Goal: Information Seeking & Learning: Learn about a topic

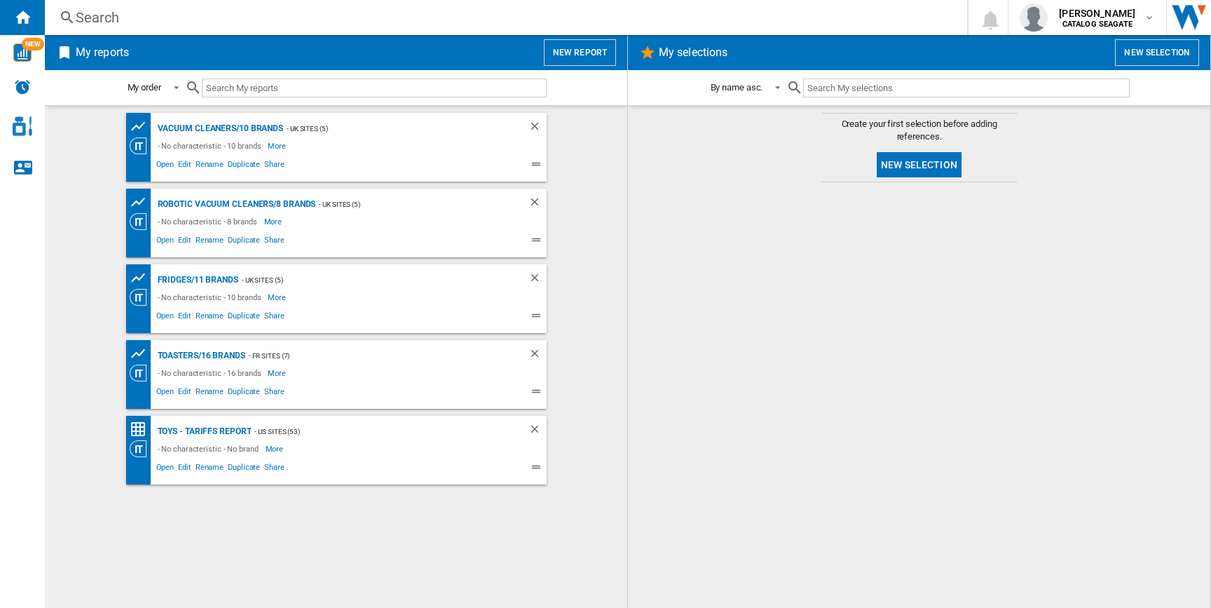
click at [580, 49] on button "New report" at bounding box center [580, 52] width 72 height 27
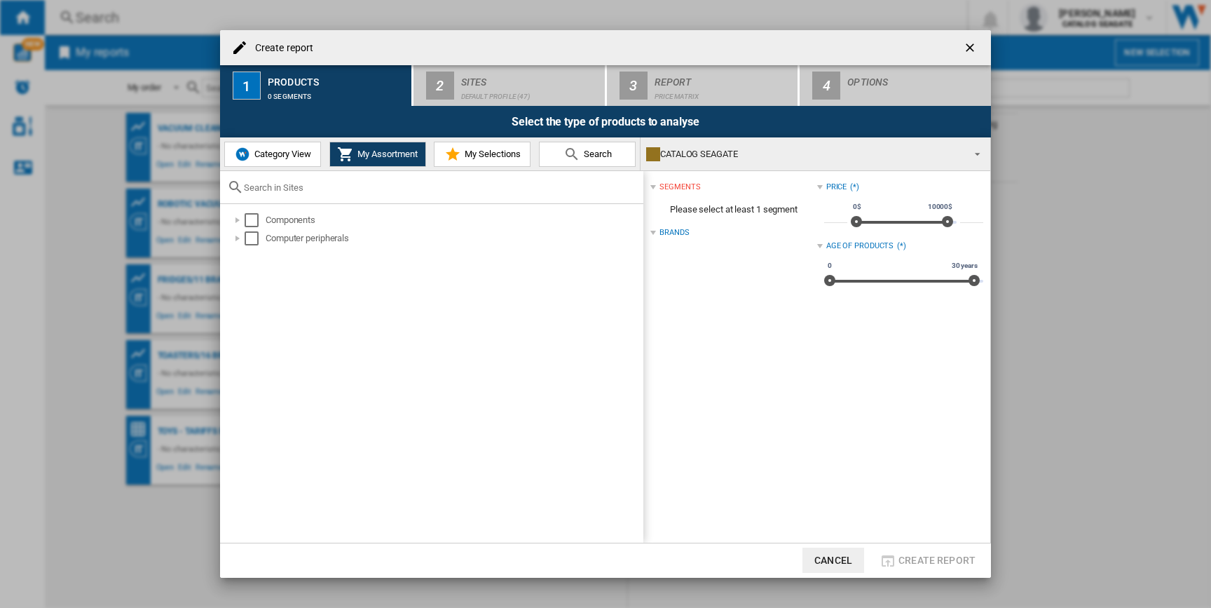
click at [257, 155] on span "Category View" at bounding box center [281, 154] width 60 height 11
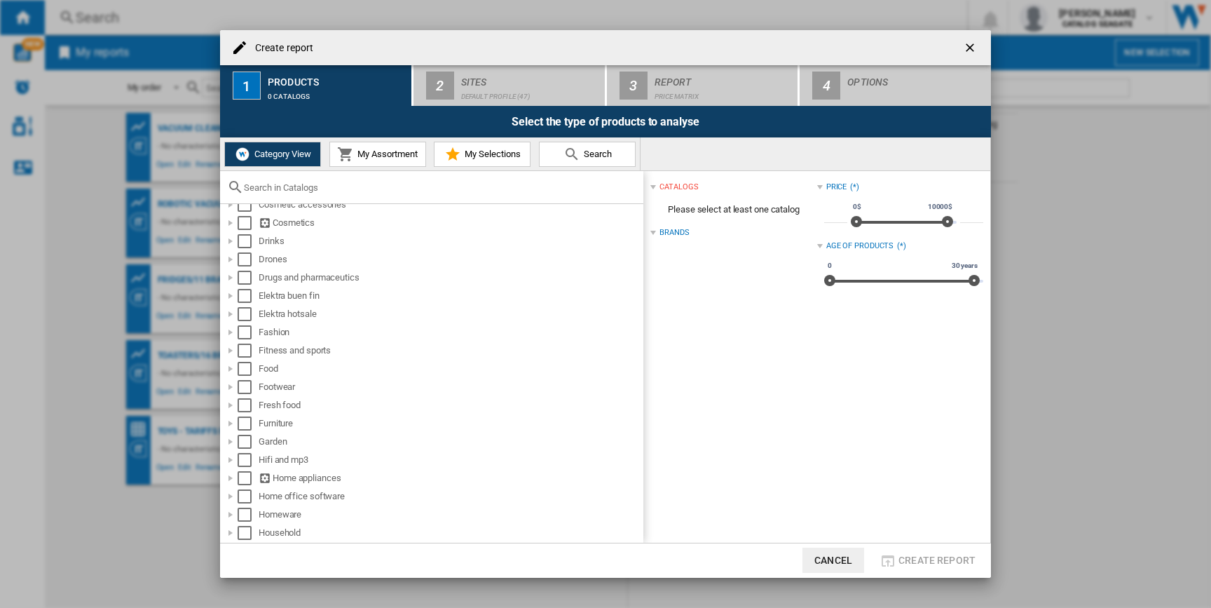
scroll to position [339, 0]
click at [233, 248] on div at bounding box center [231, 246] width 14 height 14
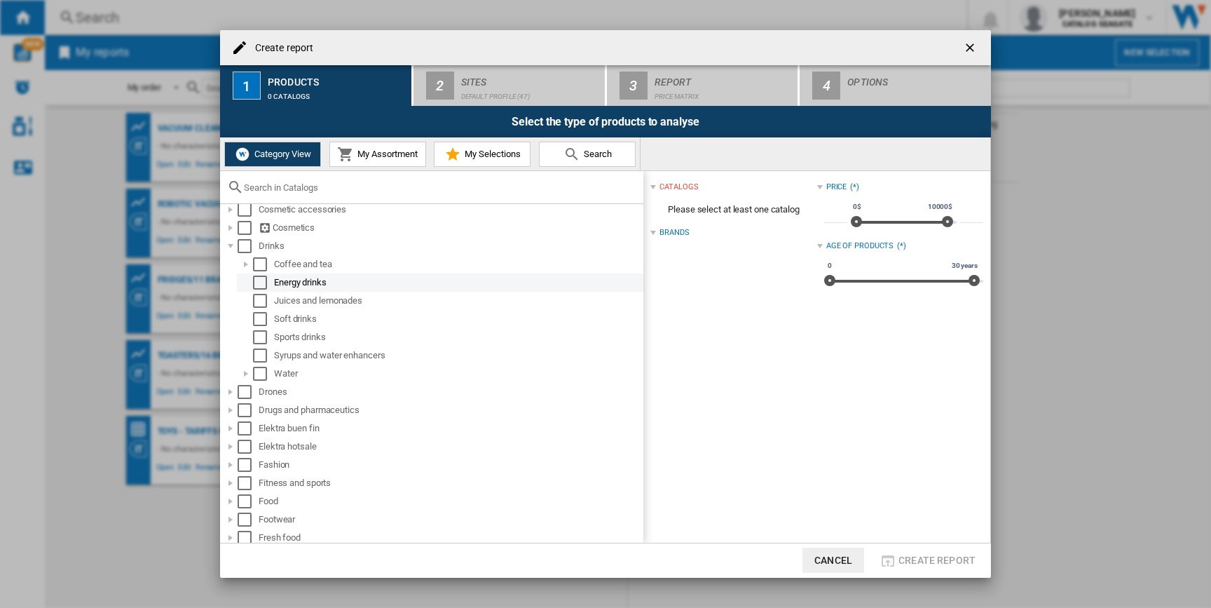
click at [255, 278] on div "Select" at bounding box center [260, 282] width 14 height 14
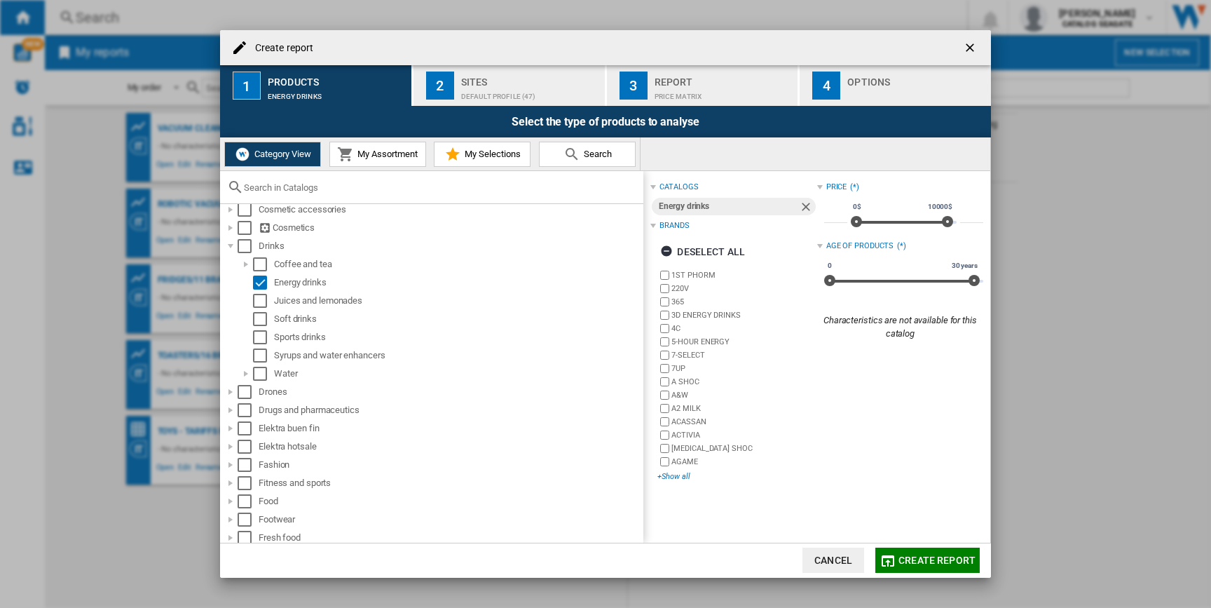
click at [677, 476] on div "+Show all" at bounding box center [737, 476] width 159 height 11
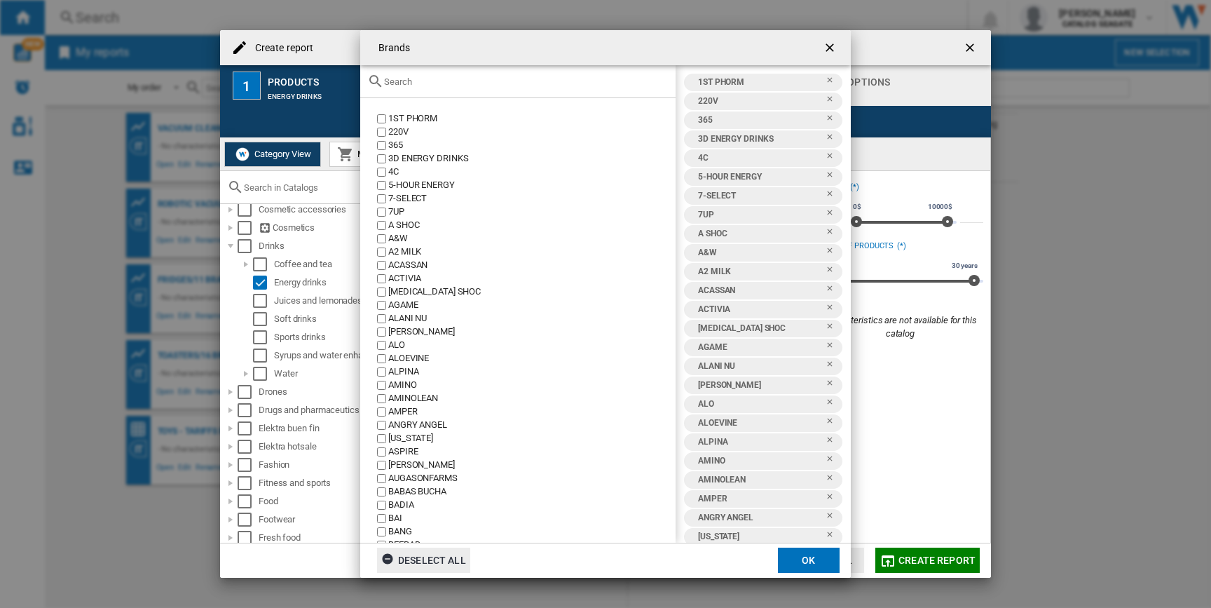
click at [418, 565] on div "Deselect all" at bounding box center [423, 559] width 85 height 25
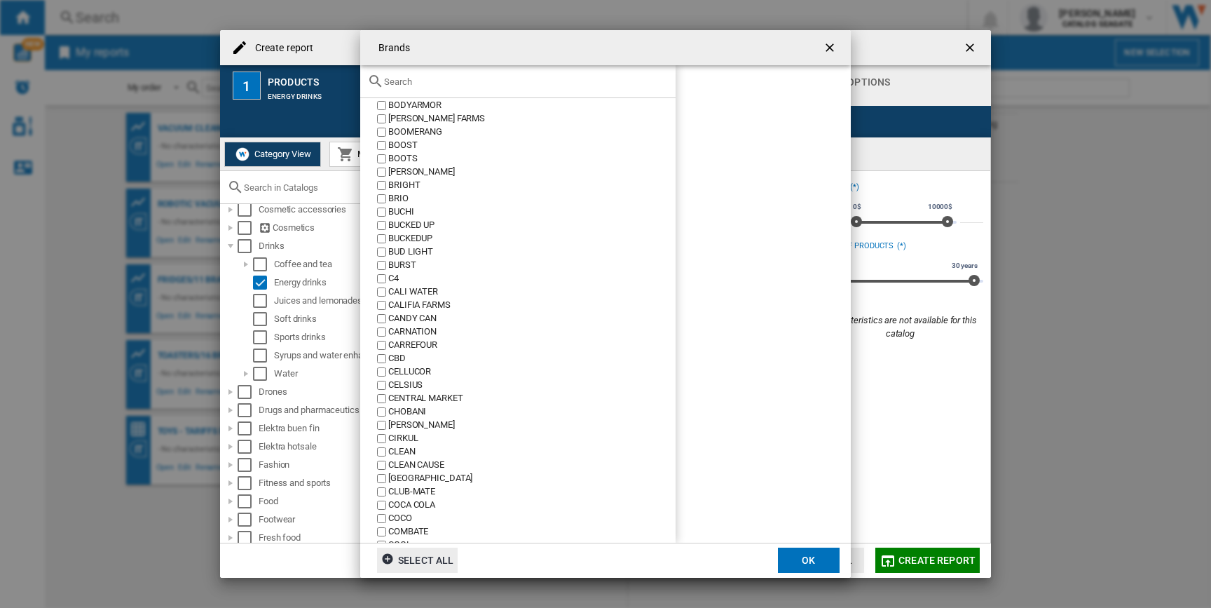
scroll to position [546, 0]
click at [412, 87] on div at bounding box center [517, 81] width 315 height 33
click at [410, 68] on div at bounding box center [517, 81] width 315 height 33
click at [410, 76] on input "text" at bounding box center [526, 81] width 285 height 11
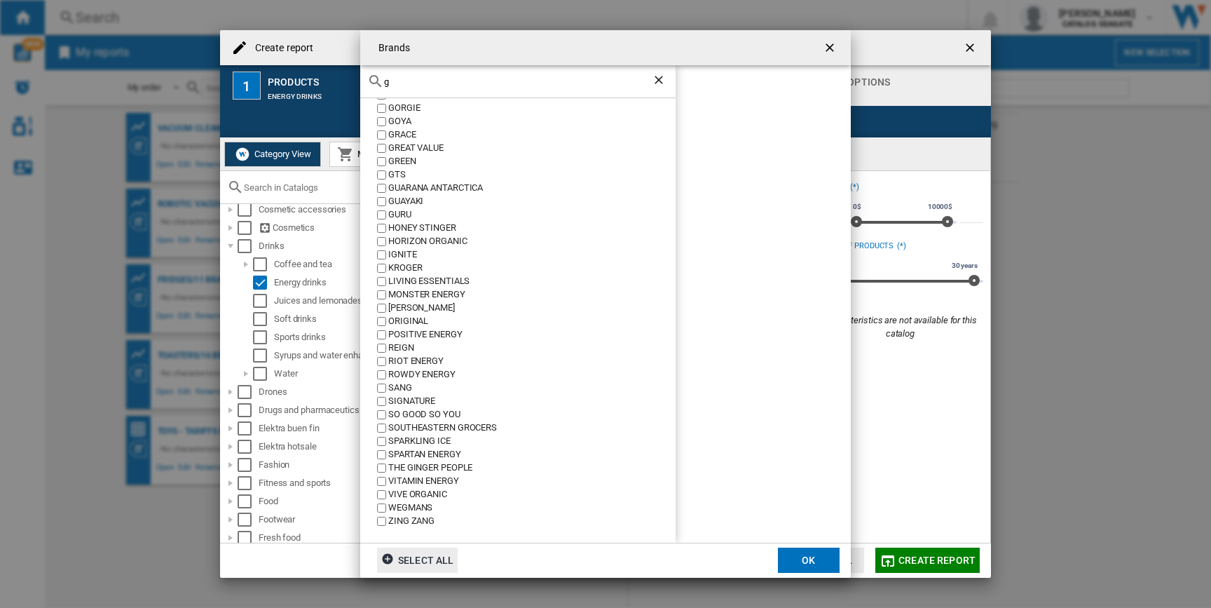
scroll to position [0, 0]
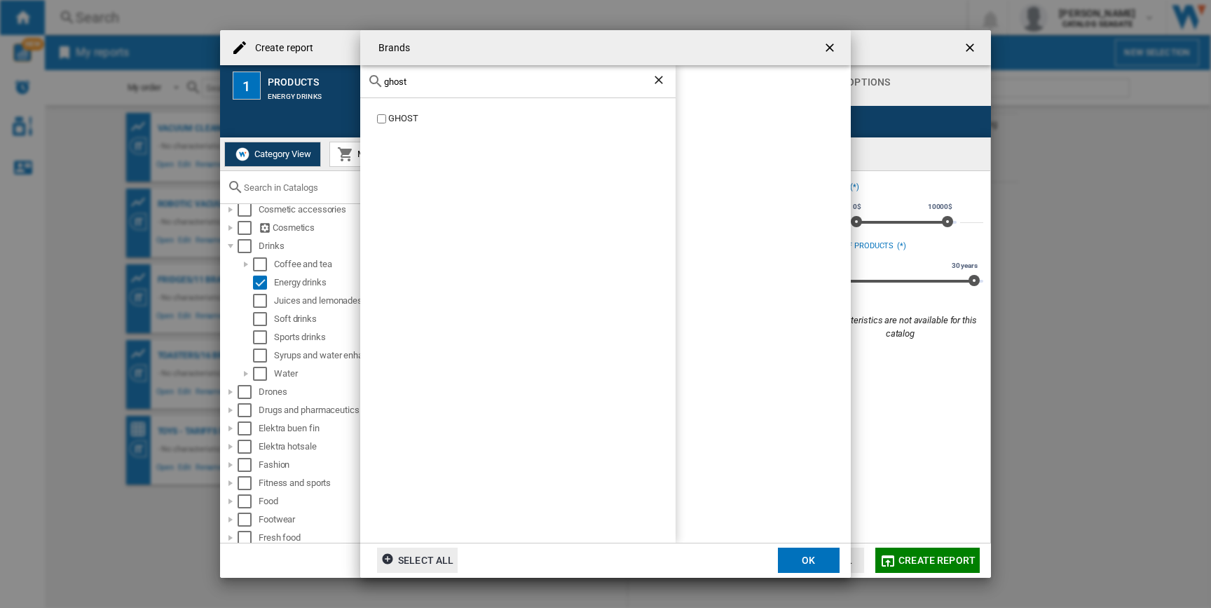
type input "ghost"
click at [396, 110] on div "GHOST" at bounding box center [517, 320] width 315 height 444
click at [396, 113] on div "GHOST" at bounding box center [531, 118] width 287 height 13
click at [805, 559] on button "OK" at bounding box center [809, 559] width 62 height 25
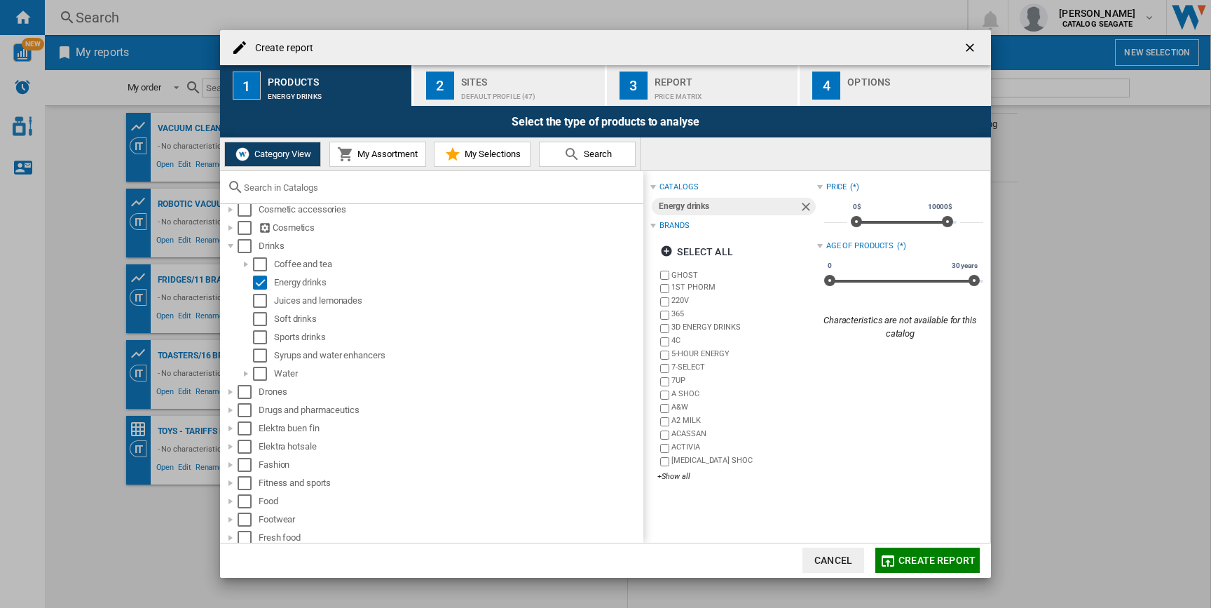
click at [505, 83] on div "Sites" at bounding box center [530, 78] width 138 height 15
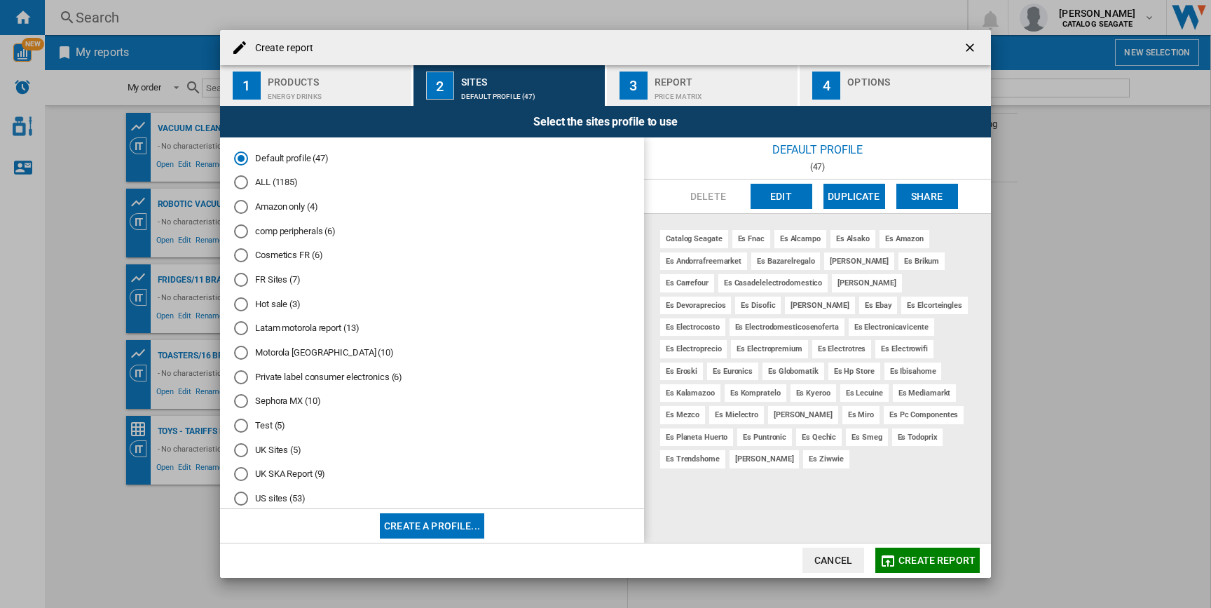
scroll to position [25, 0]
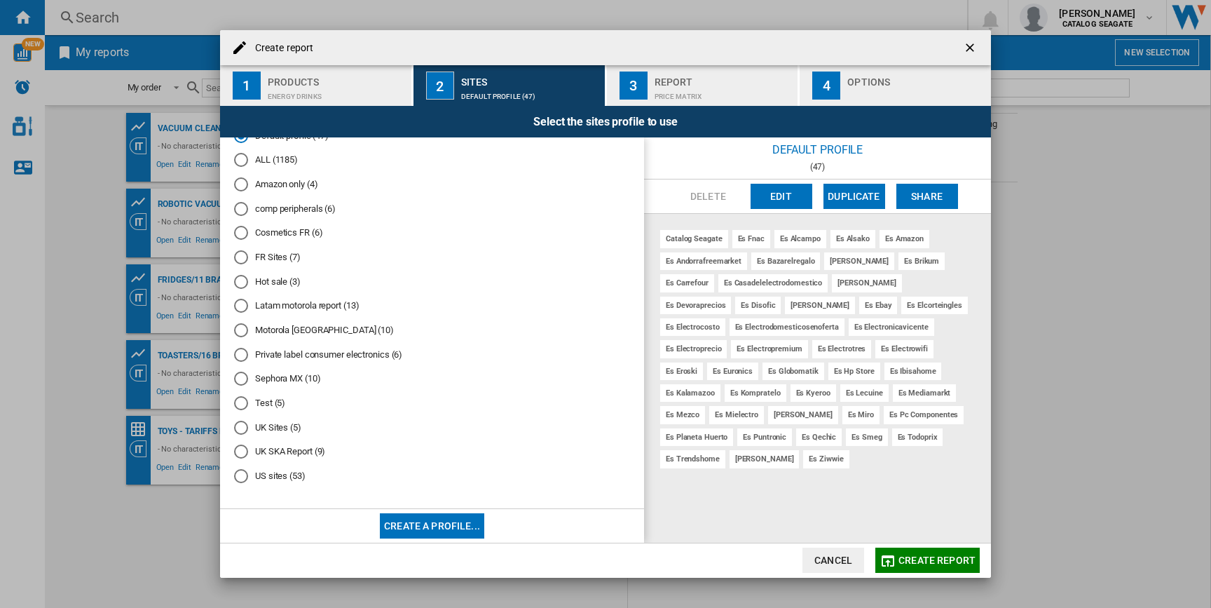
click at [240, 479] on div "US sites (53)" at bounding box center [241, 476] width 14 height 14
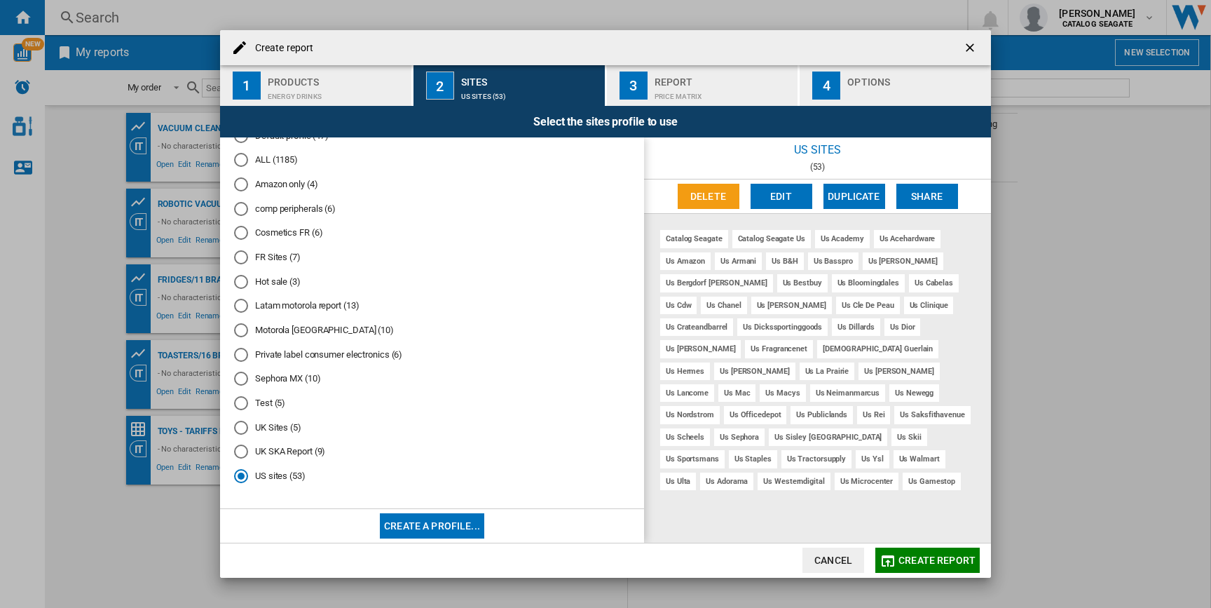
click at [930, 555] on span "Create report" at bounding box center [937, 559] width 77 height 11
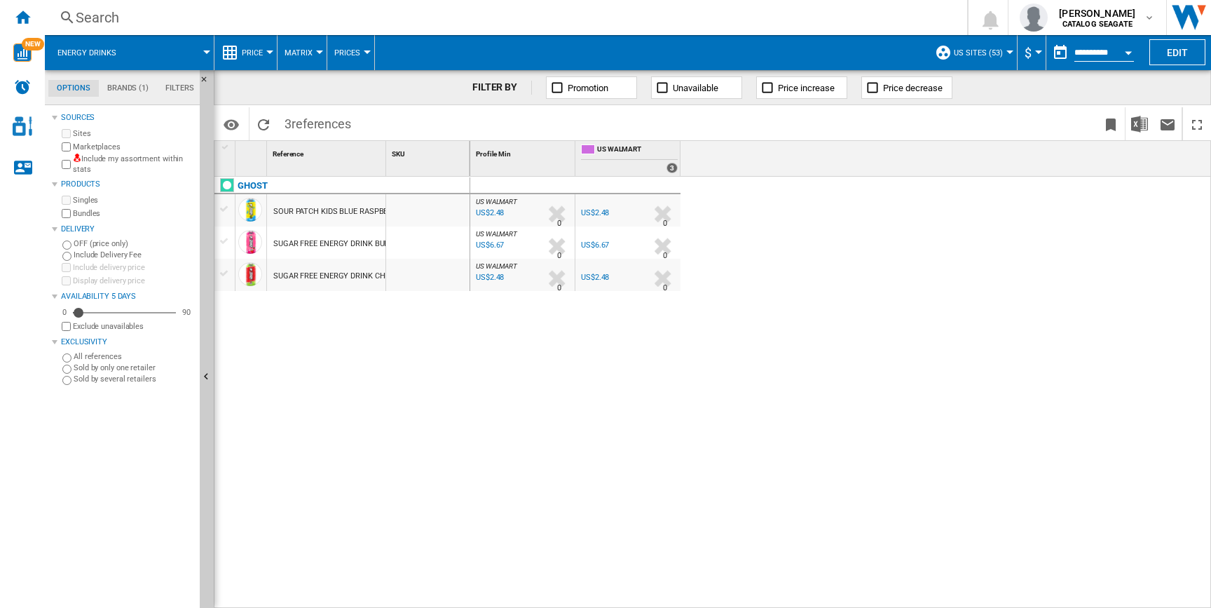
click at [273, 48] on md-menu "Price Price Price Matrix Price Ranking Analytics Base 100 Shared references Cov…" at bounding box center [246, 52] width 63 height 35
click at [262, 53] on span "Price" at bounding box center [252, 52] width 21 height 9
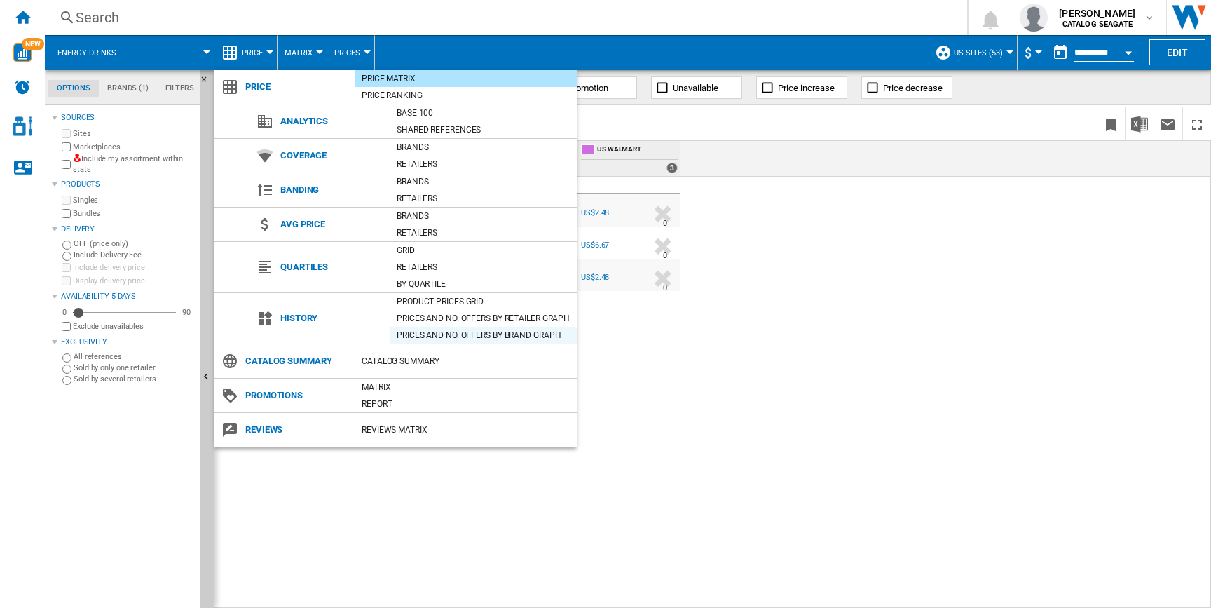
click at [430, 330] on div "Prices and No. offers by brand graph" at bounding box center [483, 335] width 187 height 14
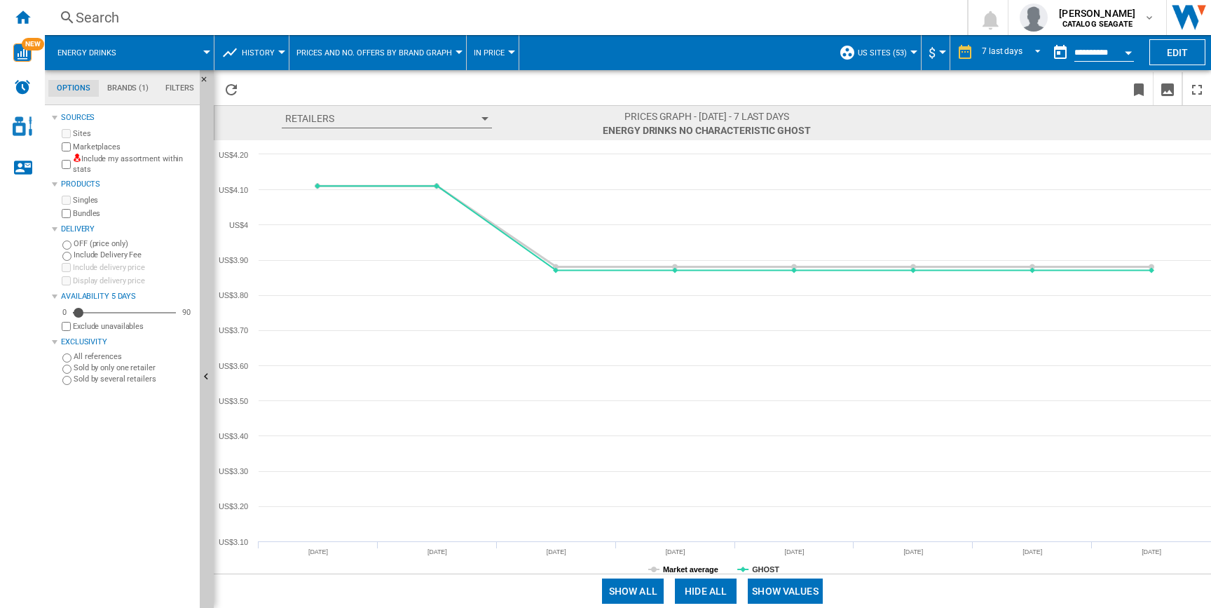
click at [694, 571] on tspan "Market average" at bounding box center [690, 569] width 55 height 8
click at [127, 89] on md-tab-item "Brands (1)" at bounding box center [128, 88] width 58 height 17
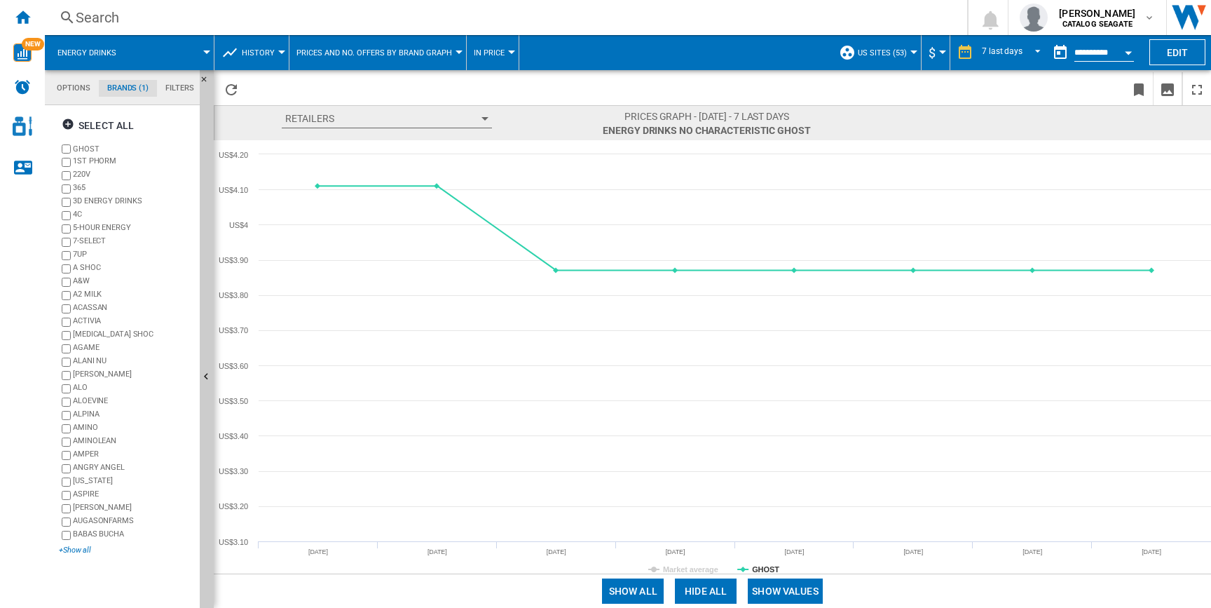
click at [69, 547] on div "+Show all" at bounding box center [126, 550] width 135 height 11
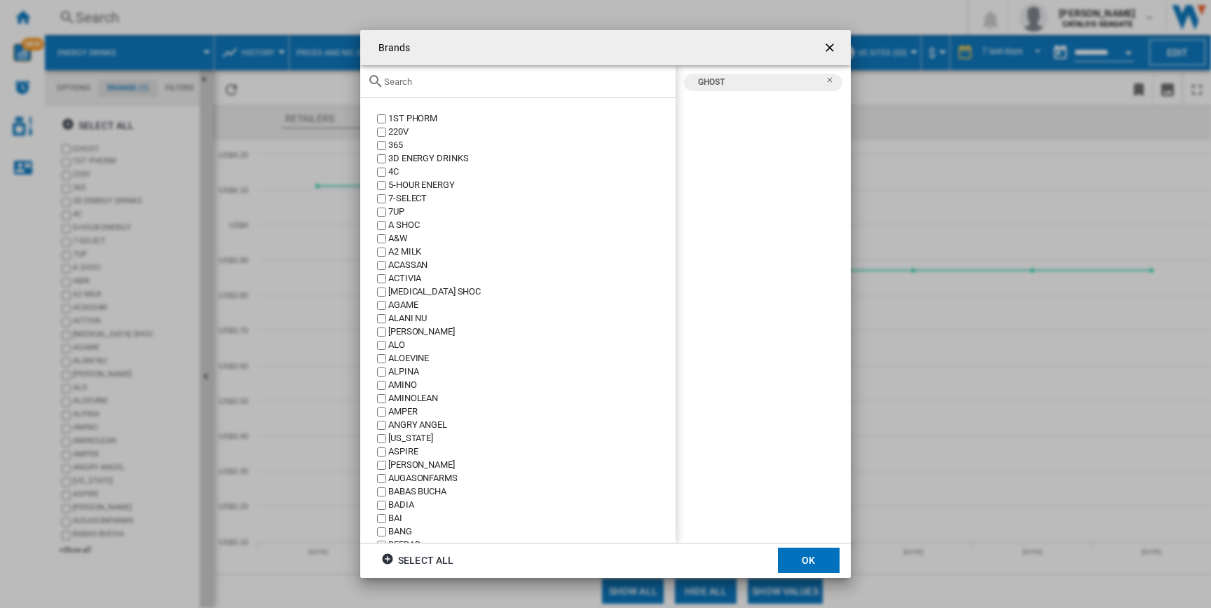
click at [414, 93] on div "Brands 1ST ..." at bounding box center [517, 81] width 315 height 33
click at [414, 85] on input "Brands 1ST ..." at bounding box center [526, 81] width 285 height 11
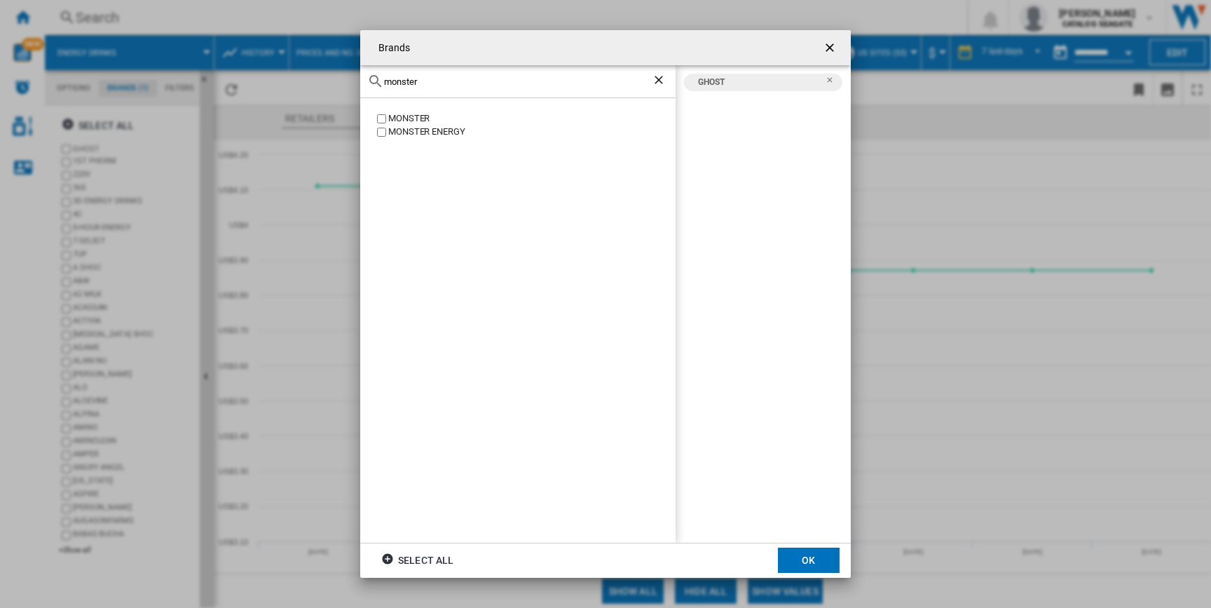
click at [390, 132] on div "MONSTER ENERGY" at bounding box center [531, 131] width 287 height 13
click at [445, 76] on input "monster" at bounding box center [518, 81] width 268 height 11
type input "red"
click at [806, 565] on button "OK" at bounding box center [809, 559] width 62 height 25
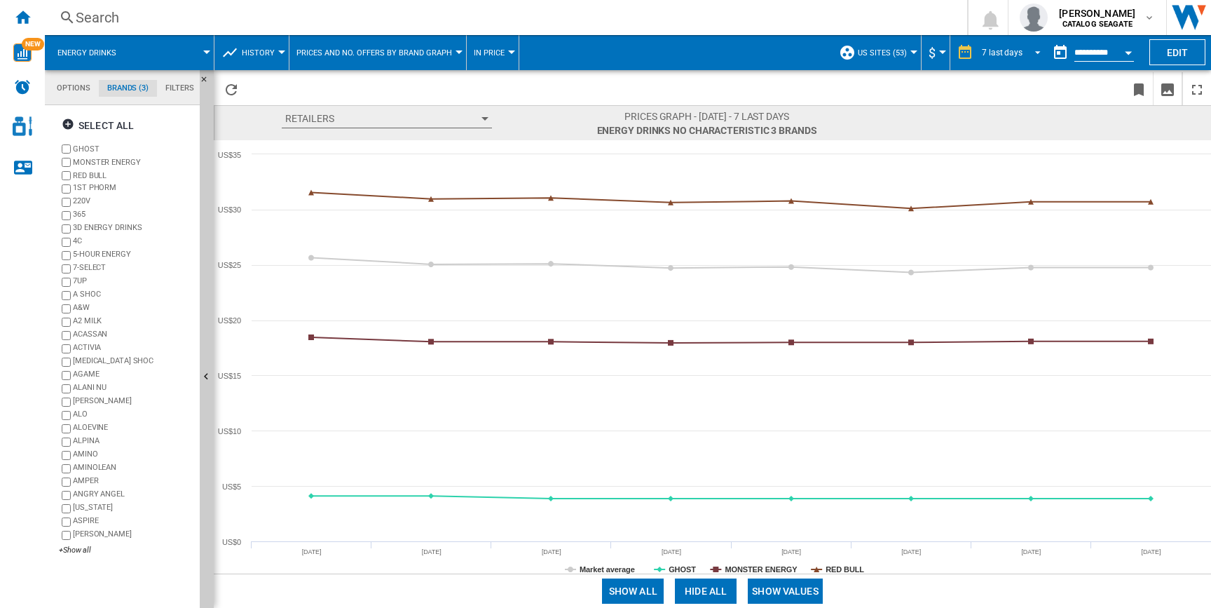
click at [1008, 50] on div "7 last days" at bounding box center [1002, 53] width 41 height 10
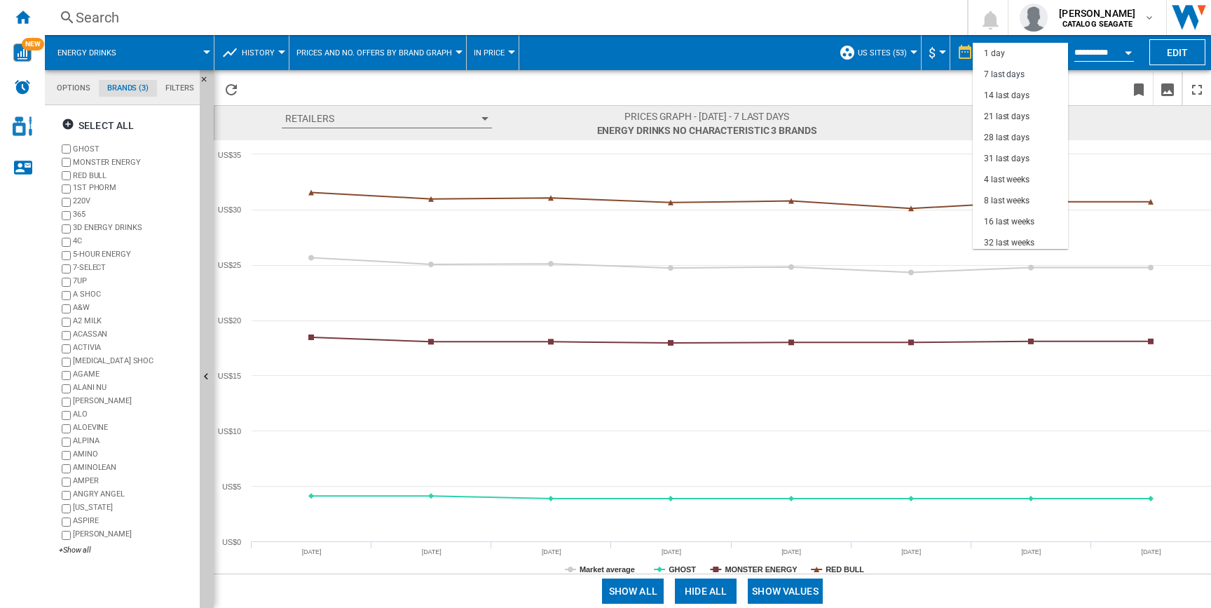
scroll to position [21, 0]
click at [1002, 139] on div "31 last days" at bounding box center [1007, 138] width 46 height 12
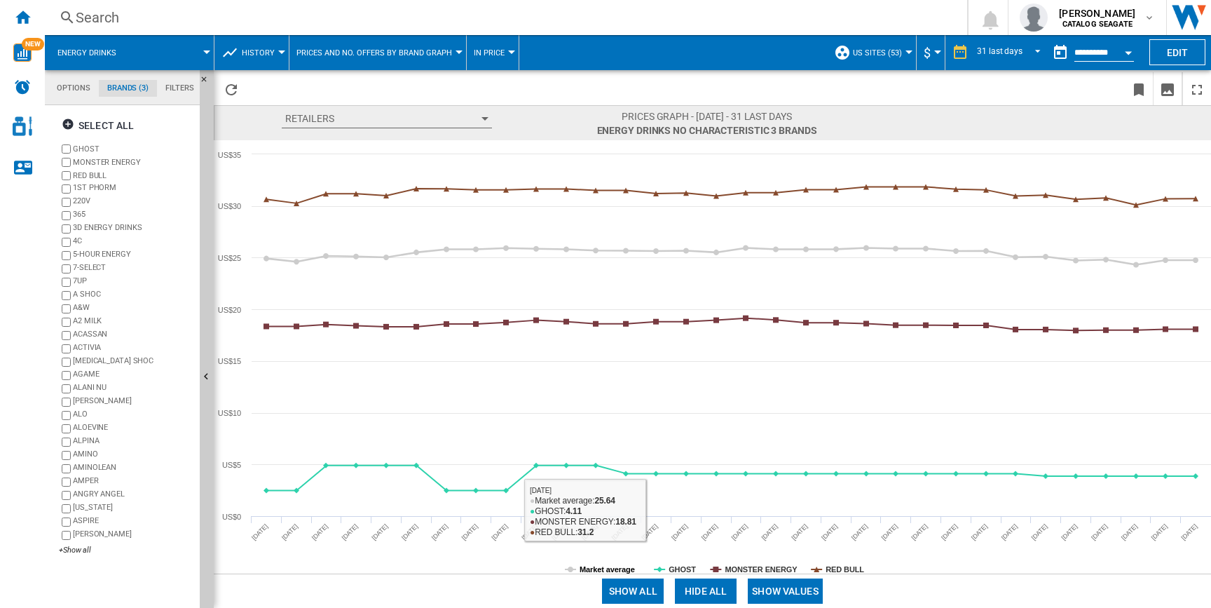
click at [620, 571] on tspan "Market average" at bounding box center [607, 569] width 55 height 8
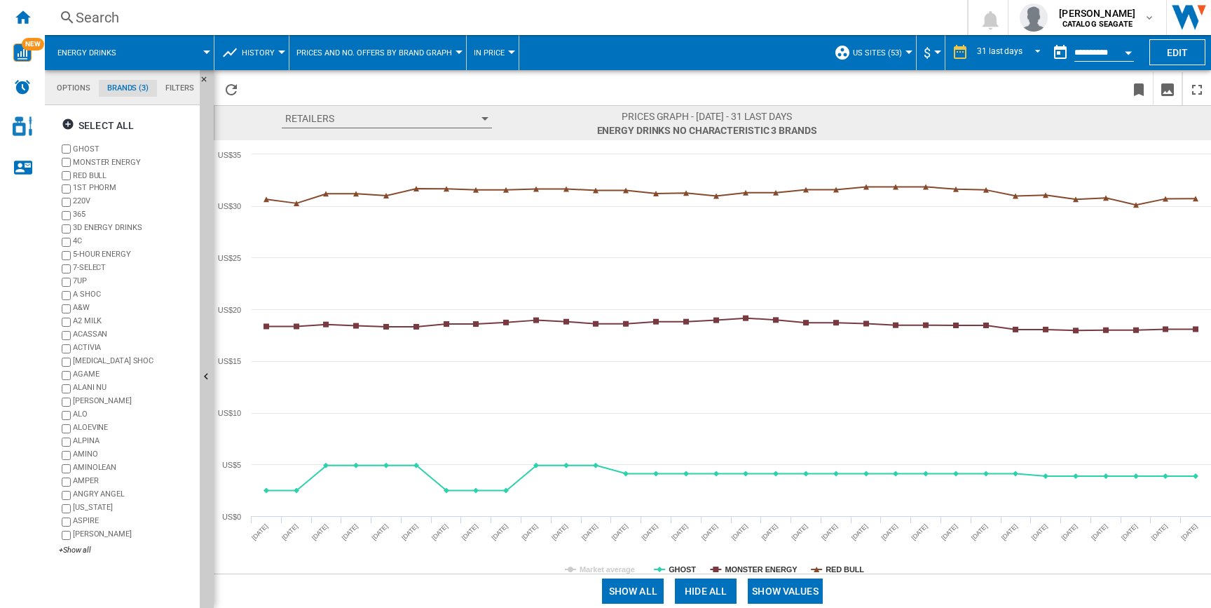
click at [765, 587] on button "Show values" at bounding box center [785, 590] width 75 height 25
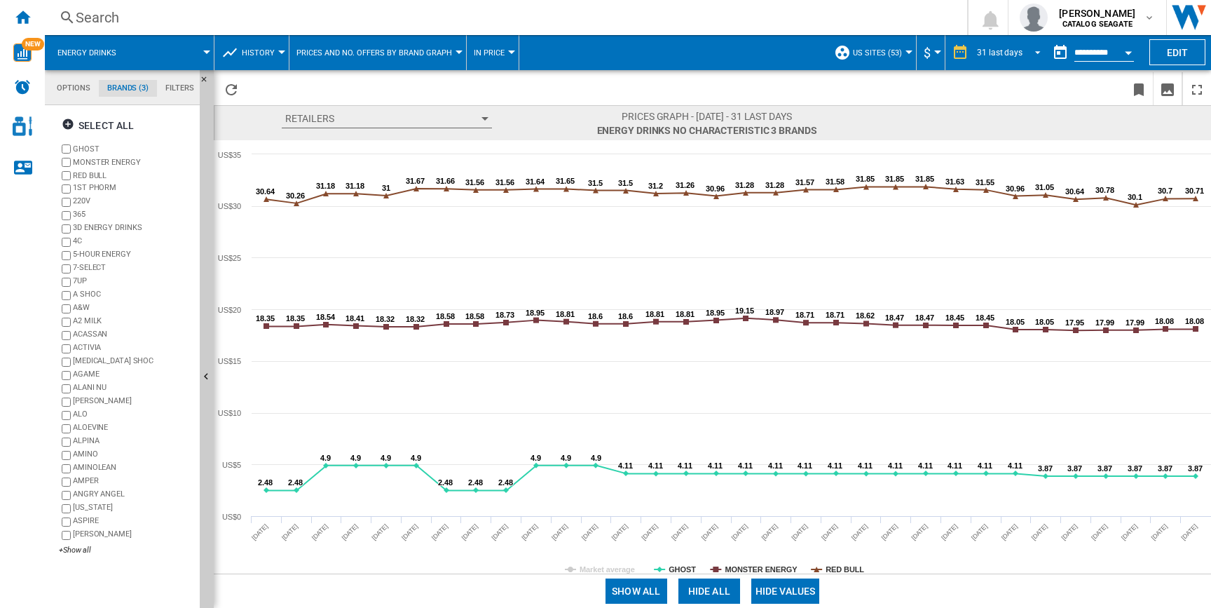
click at [1017, 54] on div "31 last days" at bounding box center [1000, 53] width 46 height 10
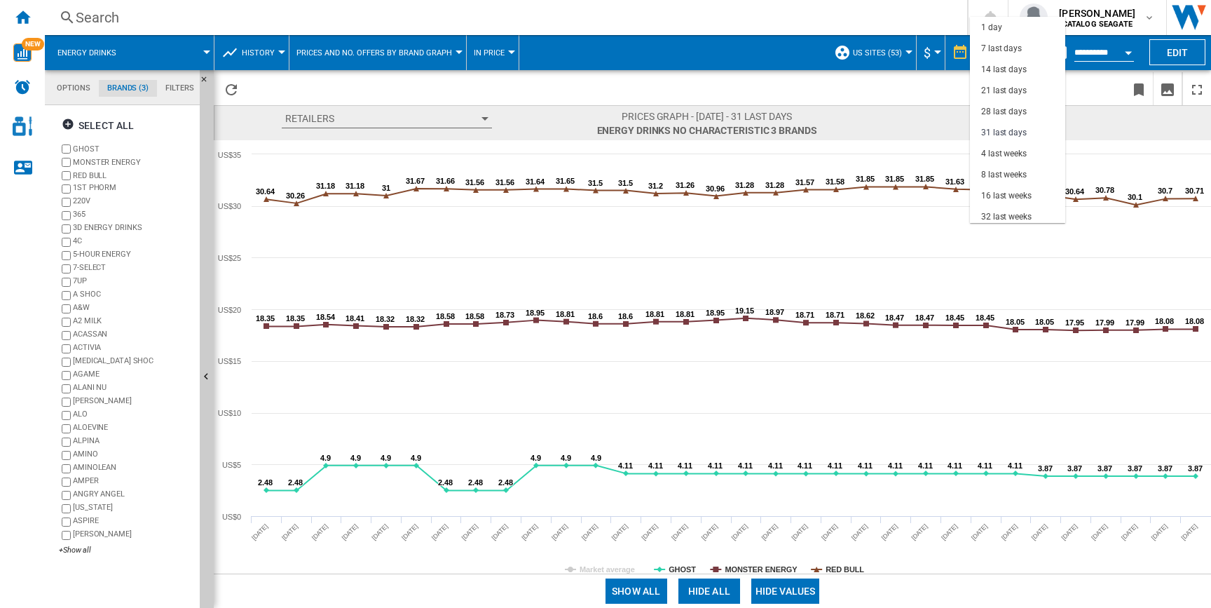
scroll to position [79, 0]
click at [999, 179] on div "6 last months" at bounding box center [1007, 180] width 52 height 12
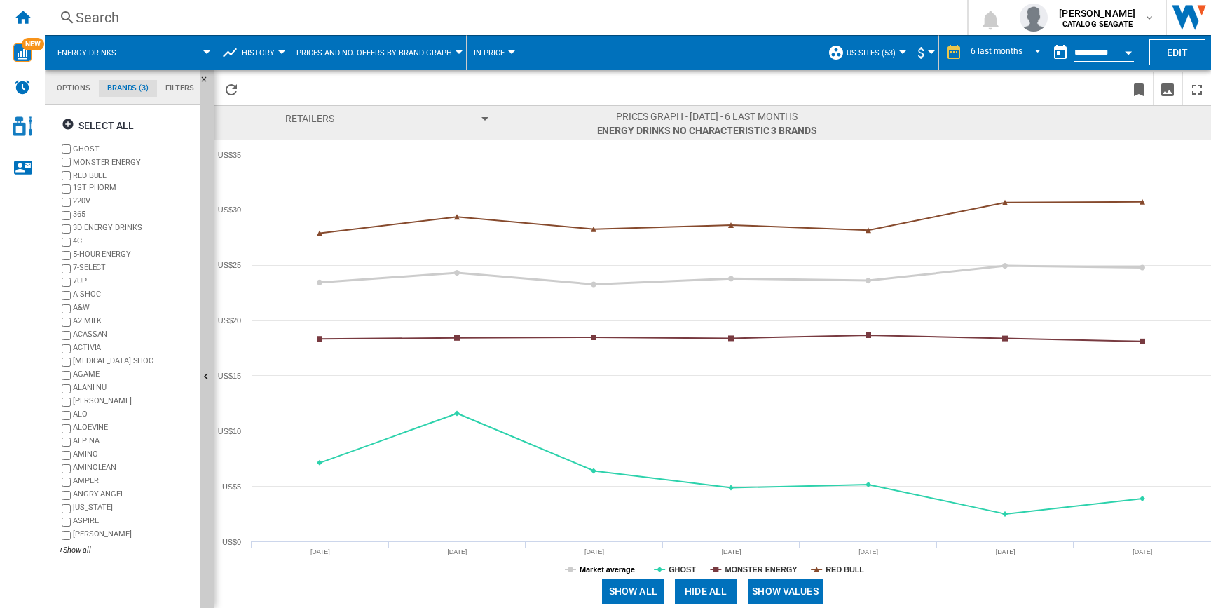
click at [604, 570] on tspan "Market average" at bounding box center [607, 569] width 55 height 8
click at [776, 588] on button "Show values" at bounding box center [785, 590] width 75 height 25
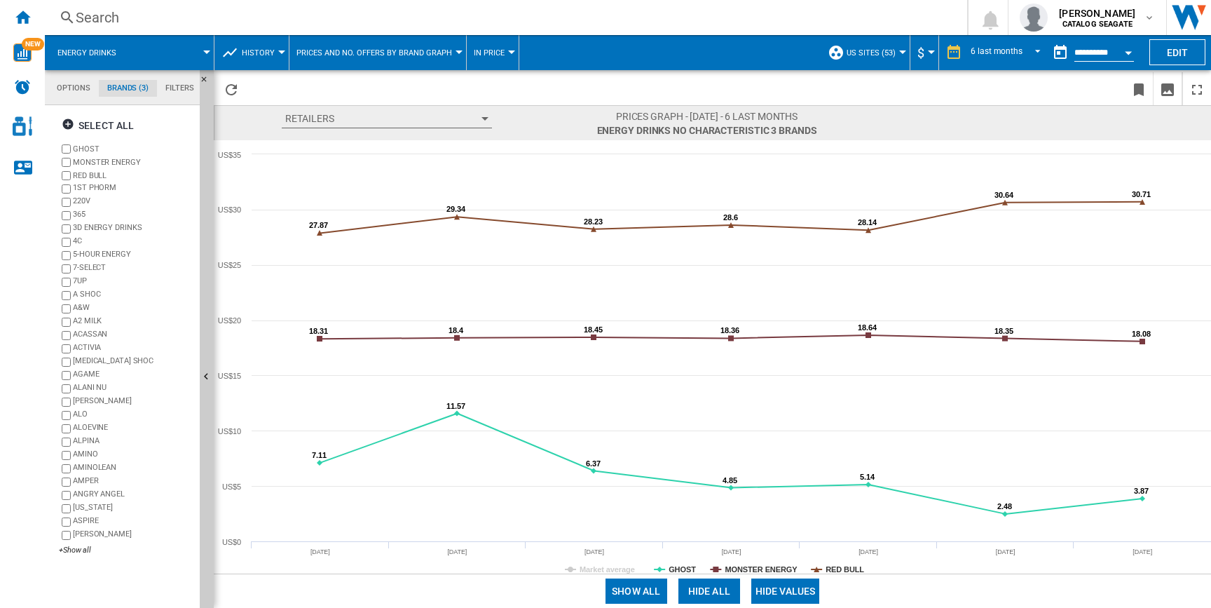
click at [506, 61] on button "In price" at bounding box center [493, 52] width 38 height 35
click at [498, 120] on span "In No. offers" at bounding box center [505, 120] width 60 height 13
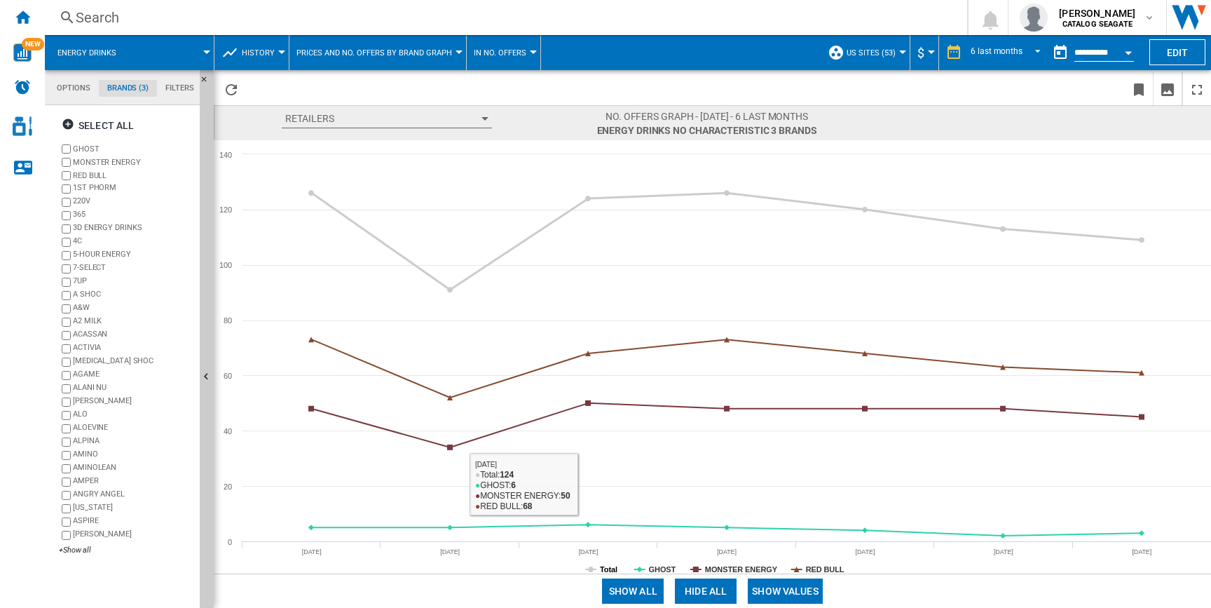
click at [606, 569] on tspan "Total" at bounding box center [609, 569] width 18 height 8
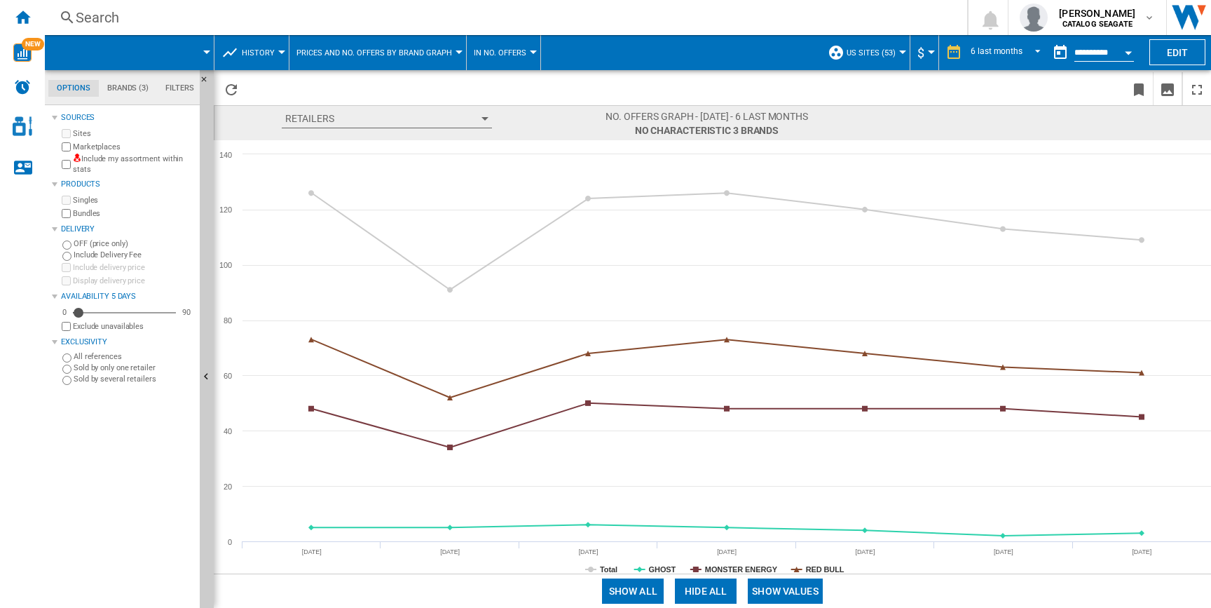
click at [1113, 50] on input "**********" at bounding box center [1105, 54] width 60 height 13
click at [1125, 54] on button "Open calendar" at bounding box center [1128, 50] width 25 height 25
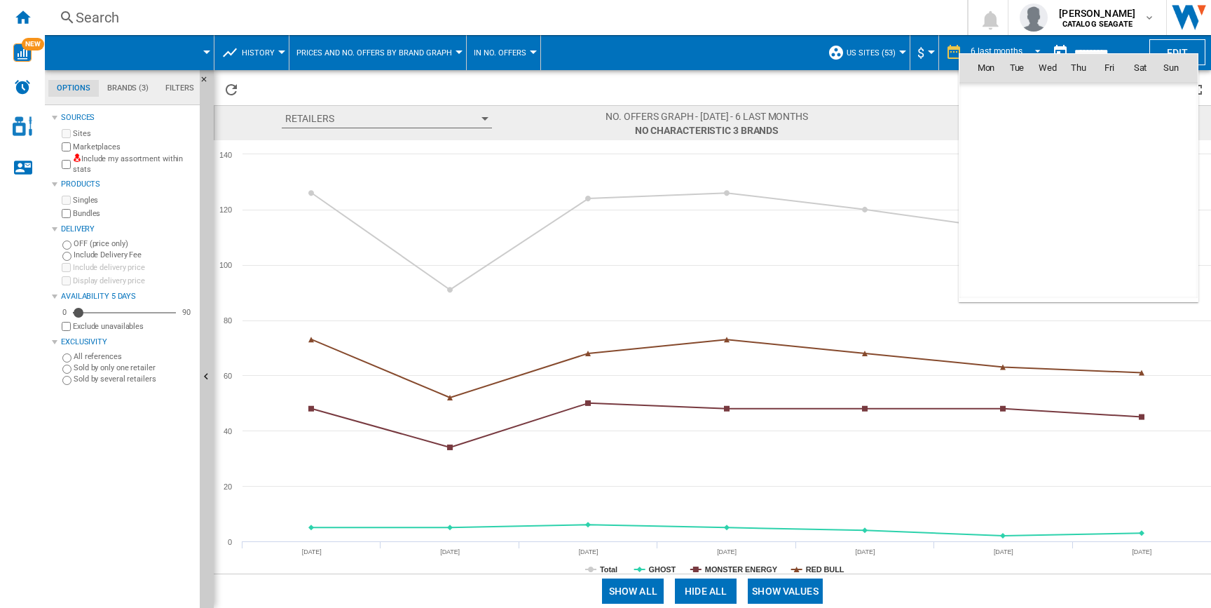
scroll to position [6687, 0]
click at [268, 52] on div at bounding box center [605, 304] width 1211 height 608
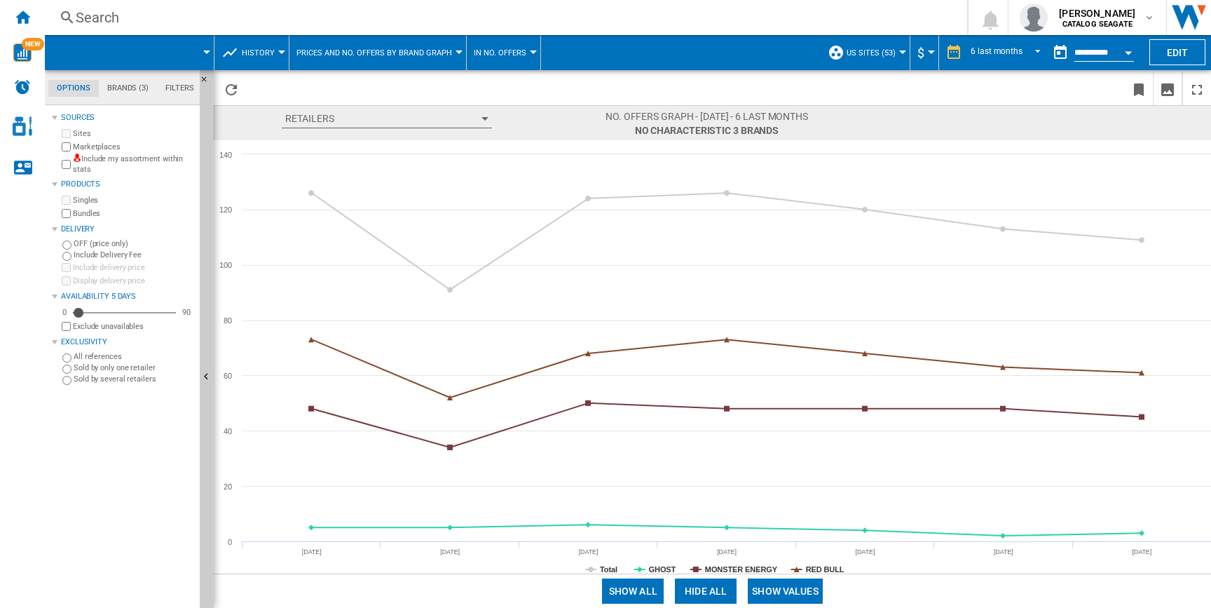
click at [256, 52] on span "History" at bounding box center [258, 52] width 33 height 9
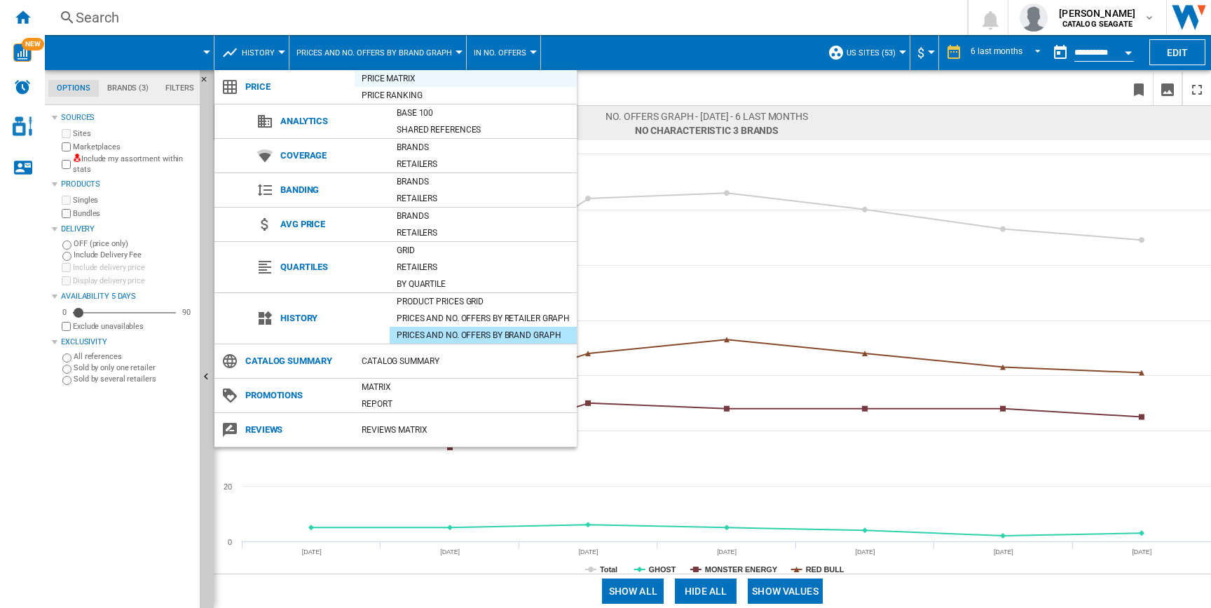
click at [402, 74] on div "Price Matrix" at bounding box center [466, 79] width 222 height 14
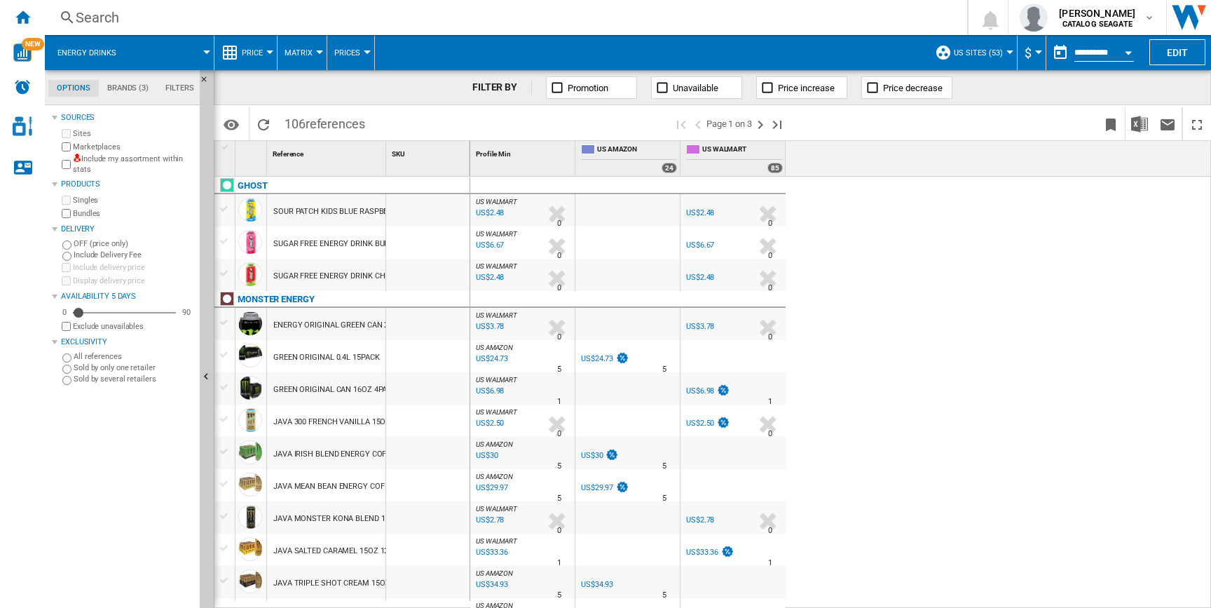
click at [1111, 50] on input "**********" at bounding box center [1105, 54] width 60 height 13
click at [1122, 52] on button "Open calendar" at bounding box center [1128, 50] width 25 height 25
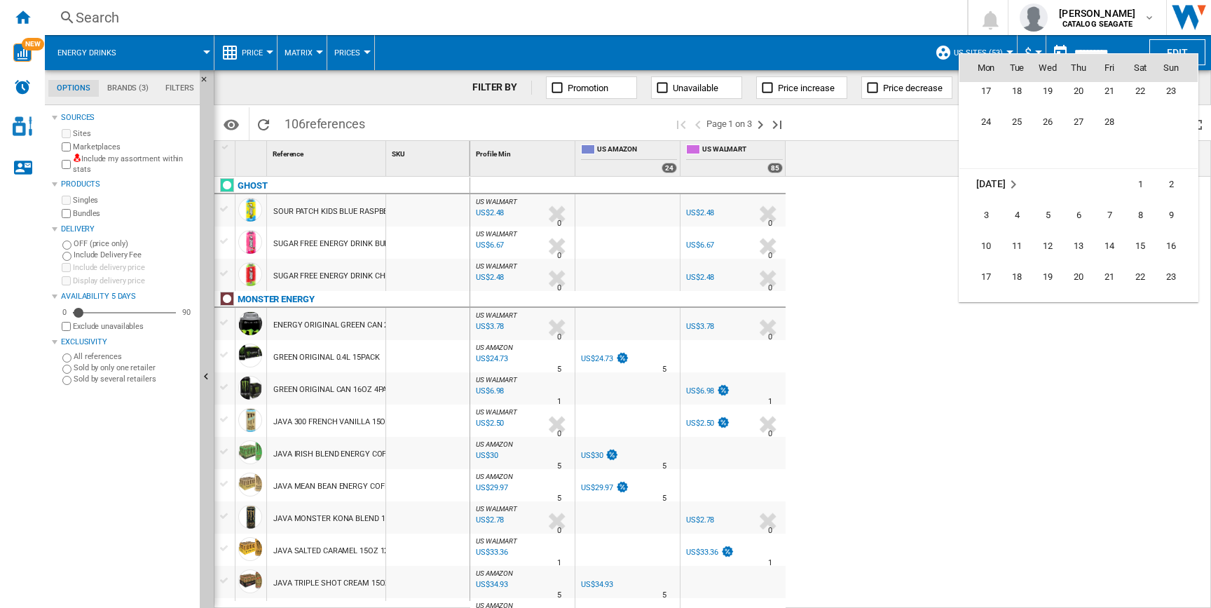
scroll to position [5682, 0]
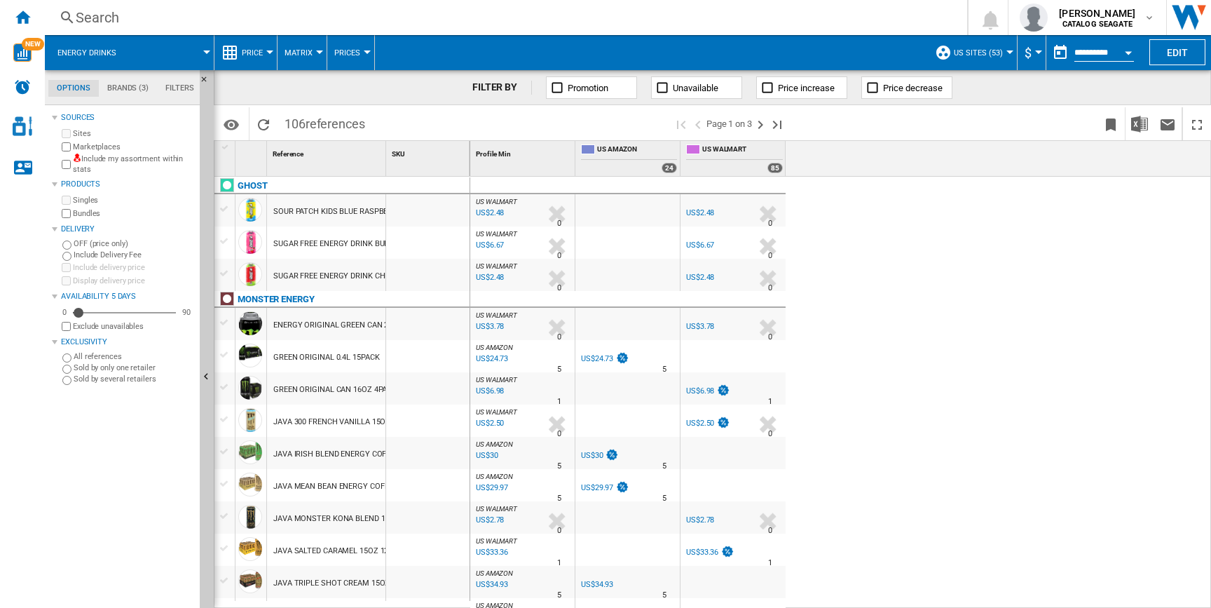
click at [1096, 61] on md-datepicker "**********" at bounding box center [1097, 53] width 100 height 28
click at [1103, 54] on input "**********" at bounding box center [1105, 54] width 60 height 13
click at [1129, 53] on div "Open calendar" at bounding box center [1128, 53] width 7 height 4
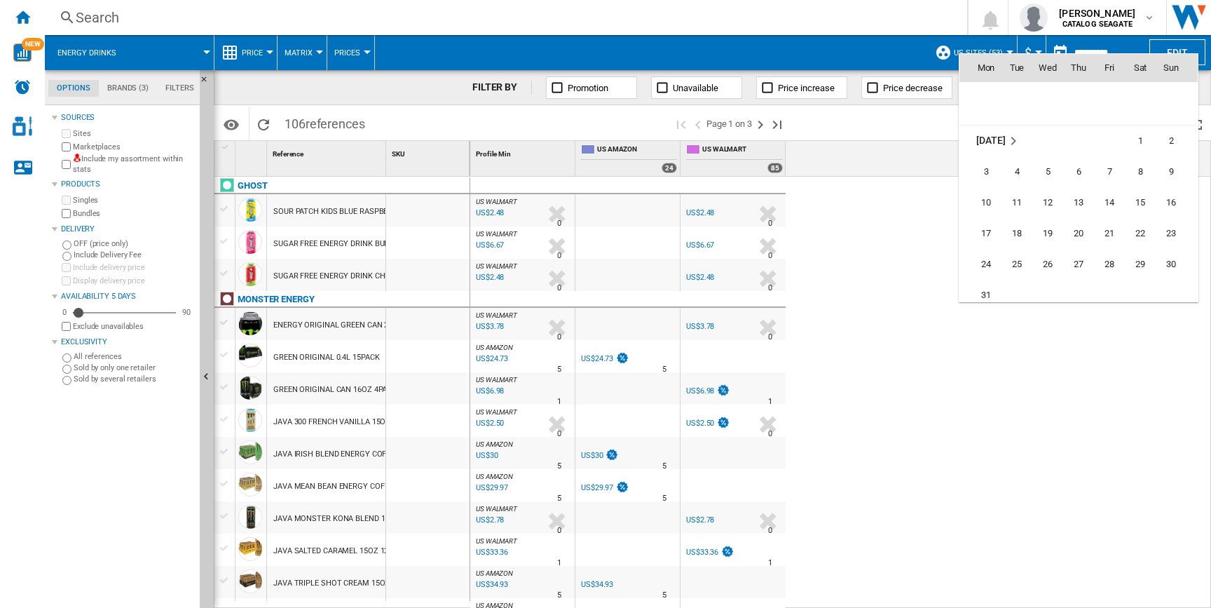
scroll to position [5710, 0]
click at [1026, 240] on span "18" at bounding box center [1017, 240] width 28 height 28
type input "**********"
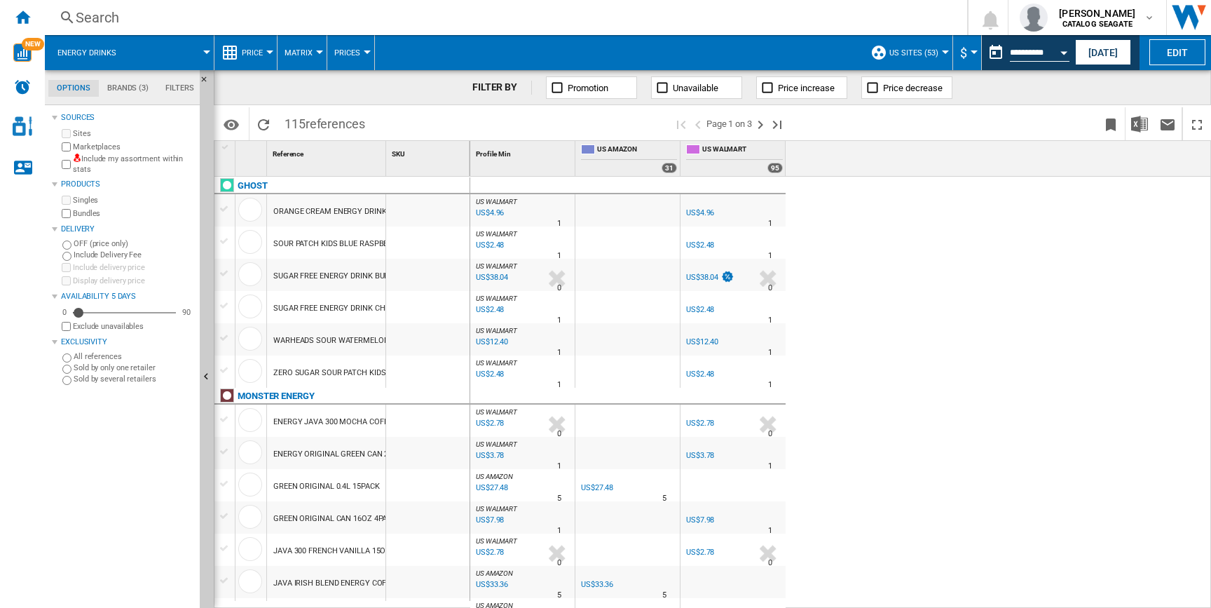
click at [705, 281] on div "US$38.04" at bounding box center [709, 278] width 50 height 14
click at [702, 277] on div "US$38.04" at bounding box center [702, 277] width 32 height 9
click at [362, 274] on div "SUGAR FREE ENERGY DRINK BUBBALICIOUS STRAWBERRY SLUSH 16OZ" at bounding box center [399, 276] width 252 height 32
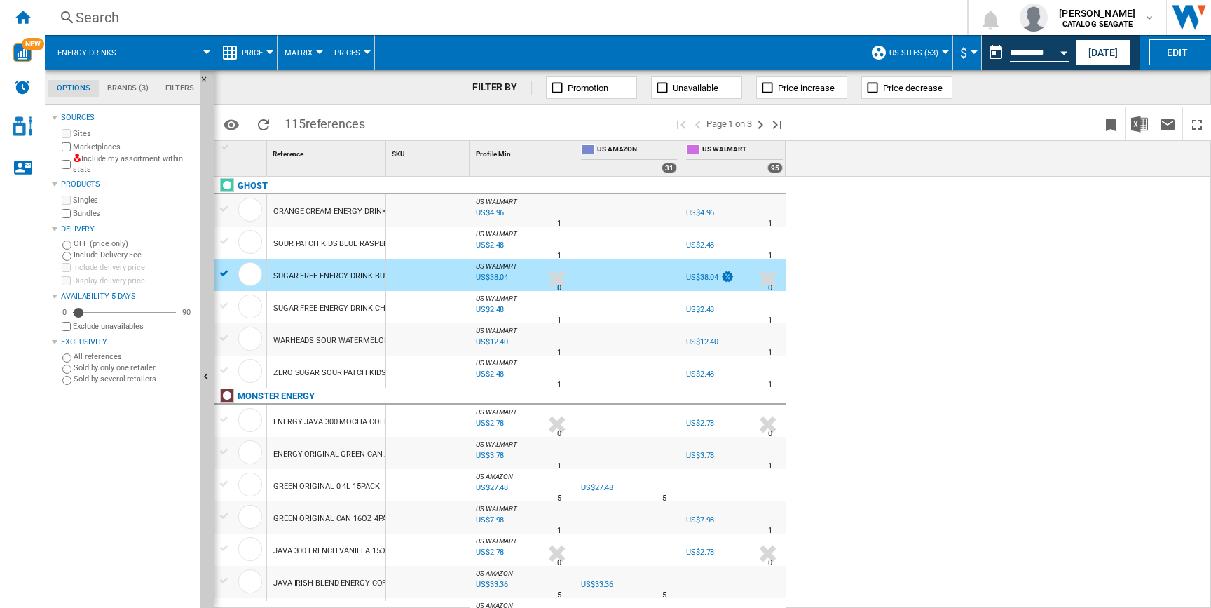
click at [300, 281] on div "SUGAR FREE ENERGY DRINK BUBBALICIOUS STRAWBERRY SLUSH 16OZ" at bounding box center [399, 276] width 252 height 32
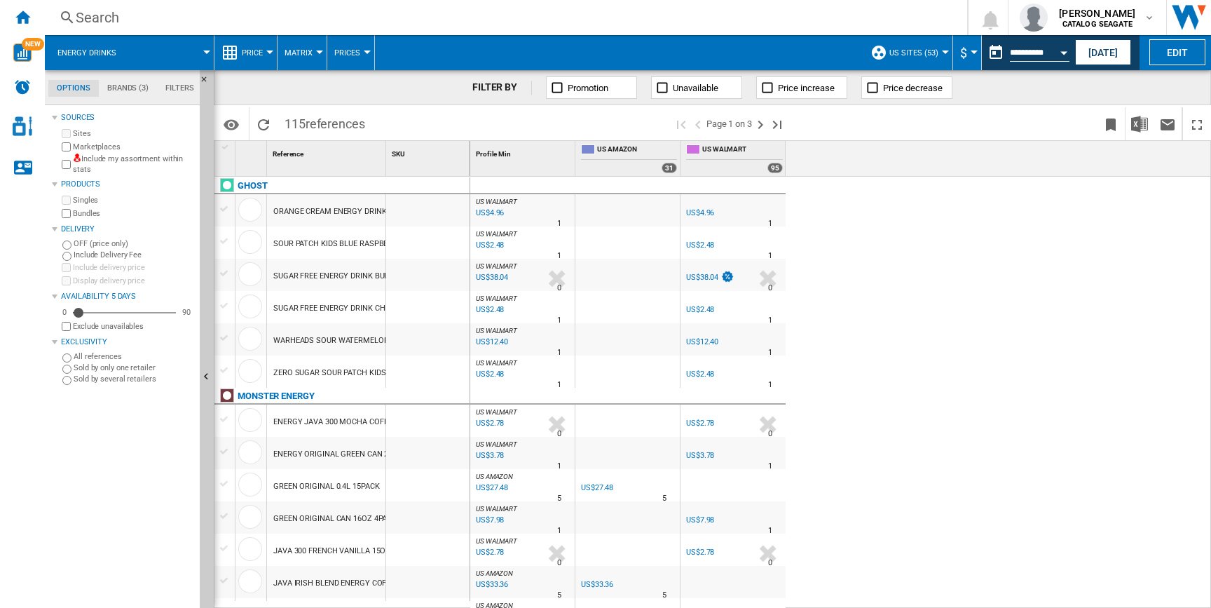
click at [300, 281] on div "SUGAR FREE ENERGY DRINK BUBBALICIOUS STRAWBERRY SLUSH 16OZ" at bounding box center [399, 276] width 252 height 32
click at [307, 273] on div "SUGAR FREE ENERGY DRINK BUBBALICIOUS STRAWBERRY SLUSH 16OZ" at bounding box center [399, 276] width 252 height 32
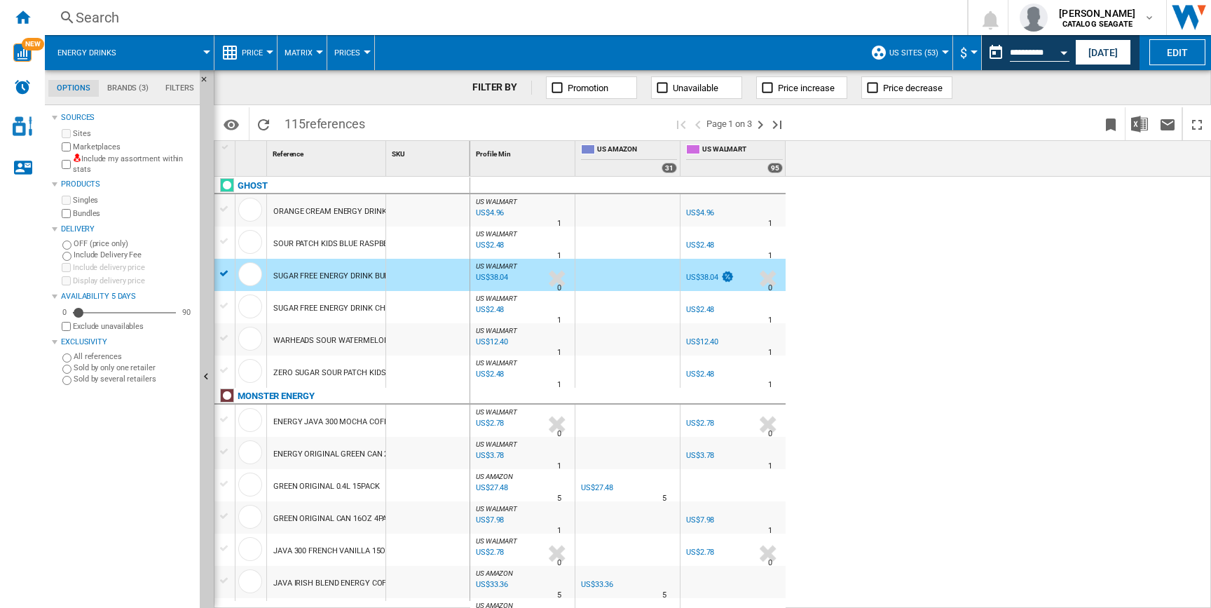
click at [307, 273] on div "SUGAR FREE ENERGY DRINK BUBBALICIOUS STRAWBERRY SLUSH 16OZ" at bounding box center [399, 276] width 252 height 32
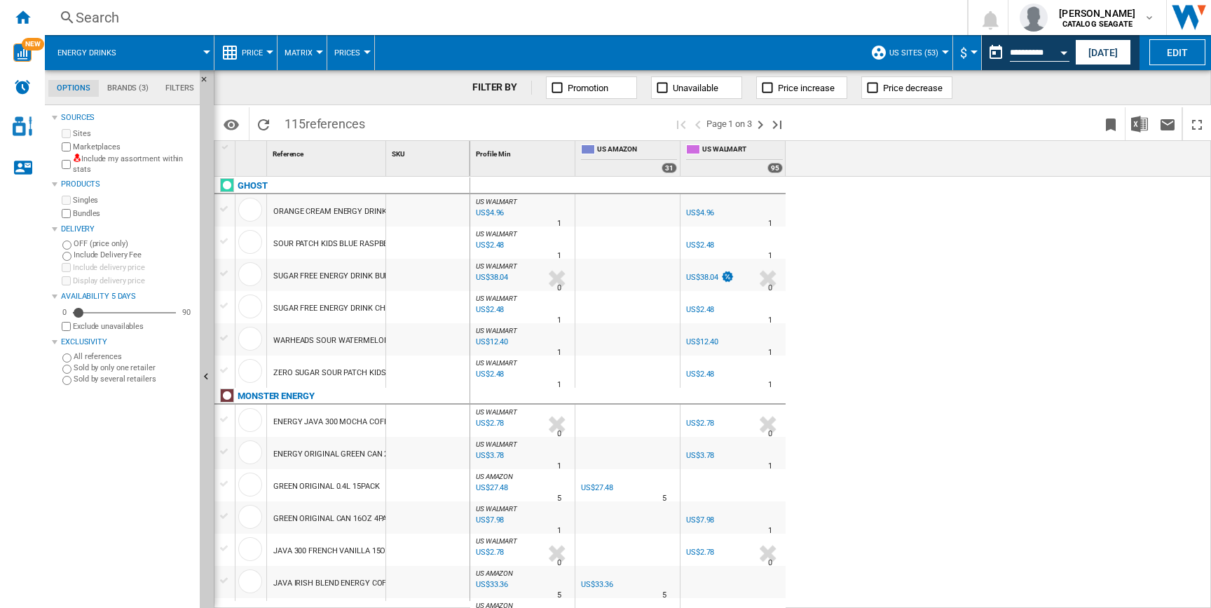
click at [307, 273] on div "SUGAR FREE ENERGY DRINK BUBBALICIOUS STRAWBERRY SLUSH 16OZ" at bounding box center [399, 276] width 252 height 32
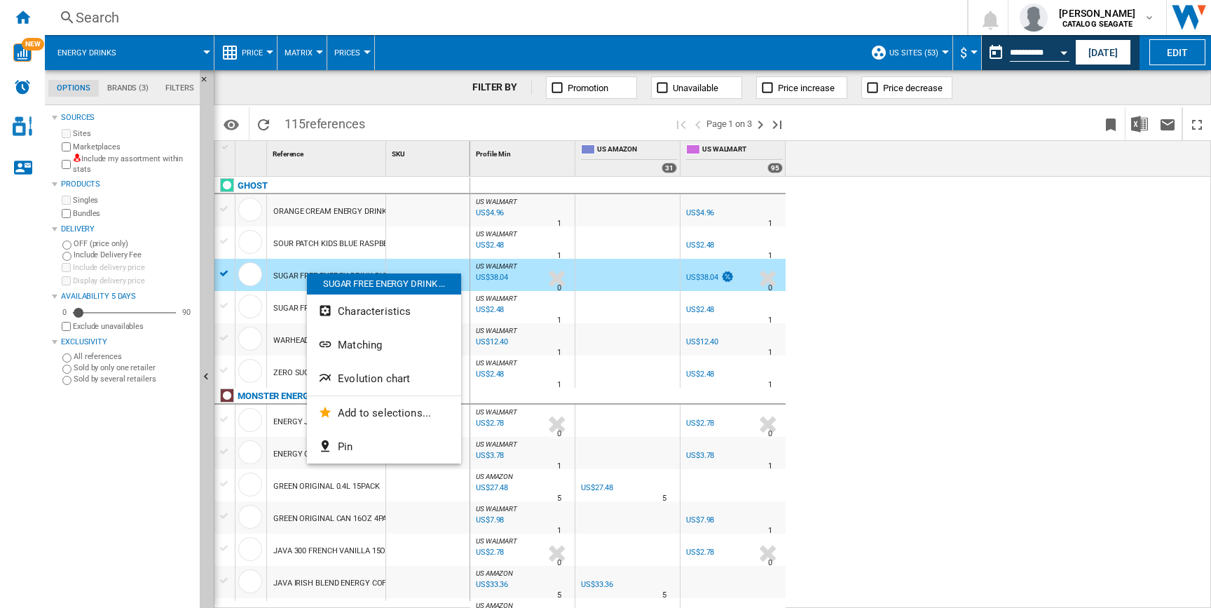
click at [348, 286] on div "SUGAR FREE ENERGY DRINK ..." at bounding box center [384, 283] width 154 height 21
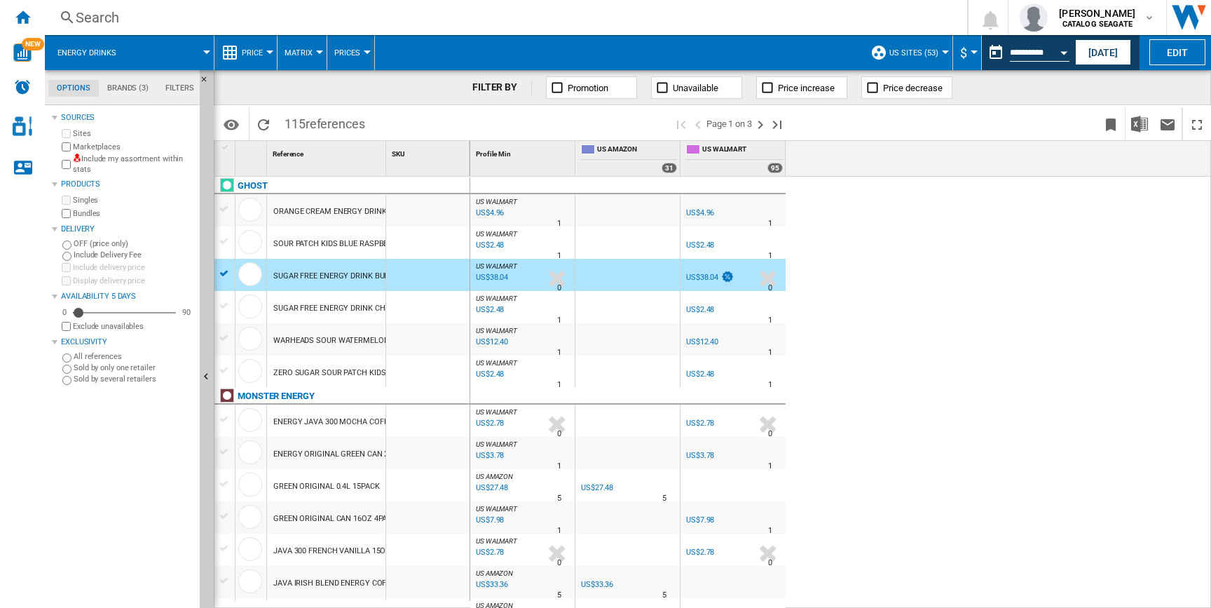
click at [346, 277] on div "SUGAR FREE ENERGY DRINK BUBBALICIOUS STRAWBERRY SLUSH 16OZ" at bounding box center [399, 276] width 252 height 32
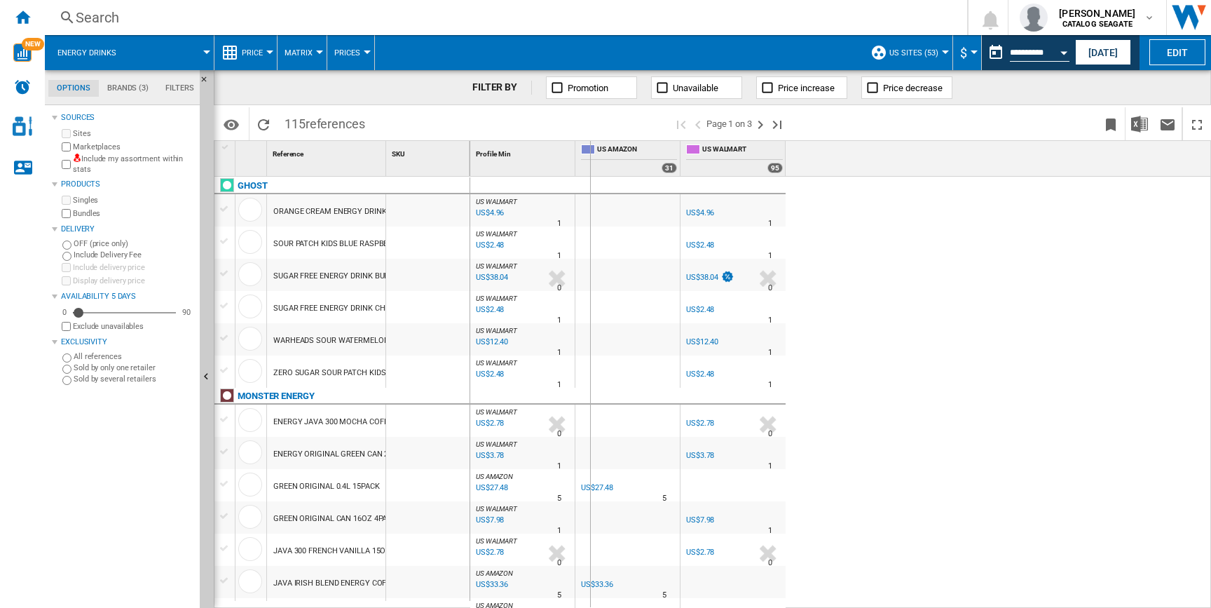
drag, startPoint x: 385, startPoint y: 168, endPoint x: 591, endPoint y: 196, distance: 207.9
click at [591, 196] on div "1 Reference 1 SKU 1 GHOST ORANGE CREAM ENERGY DRINK CAN 16OZ 12PACK SOUR PATCH …" at bounding box center [713, 374] width 996 height 466
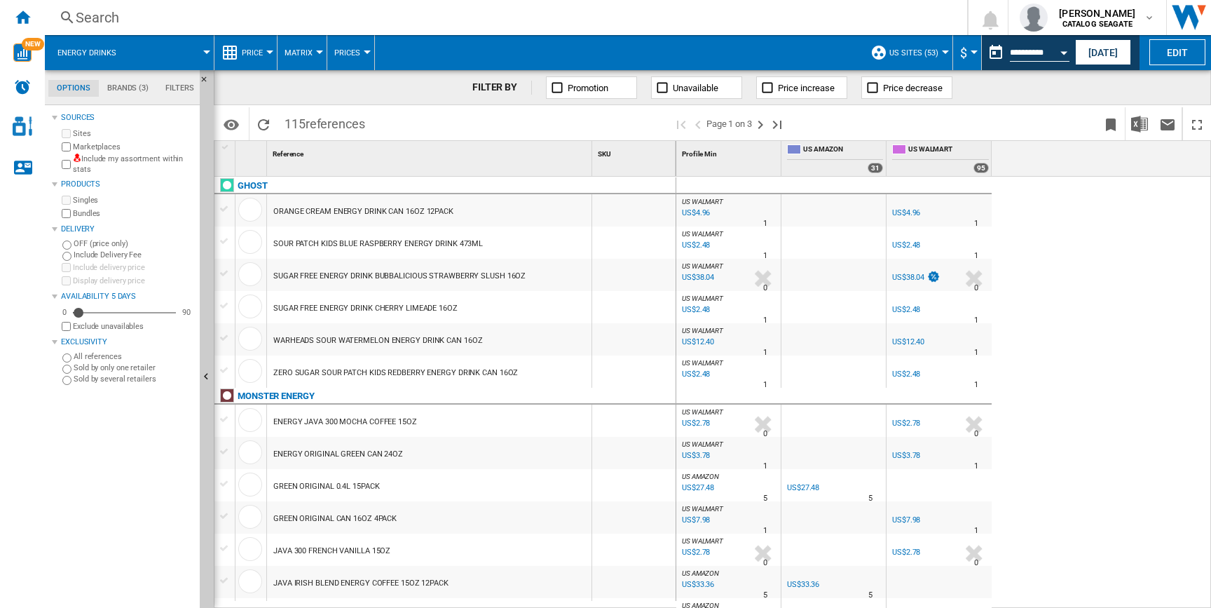
click at [483, 278] on div "SUGAR FREE ENERGY DRINK BUBBALICIOUS STRAWBERRY SLUSH 16OZ" at bounding box center [399, 276] width 252 height 32
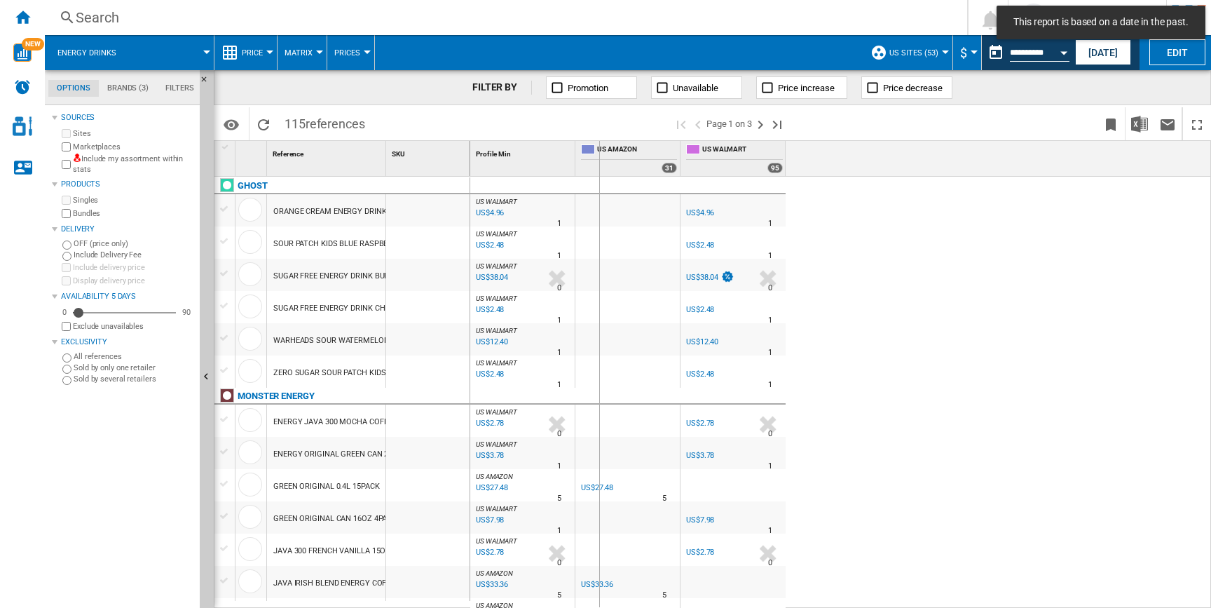
drag, startPoint x: 383, startPoint y: 163, endPoint x: 599, endPoint y: 196, distance: 217.6
click at [599, 196] on div "1 Reference 1 SKU 1 GHOST ORANGE CREAM ENERGY DRINK CAN 16OZ 12PACK SOUR PATCH …" at bounding box center [713, 374] width 996 height 466
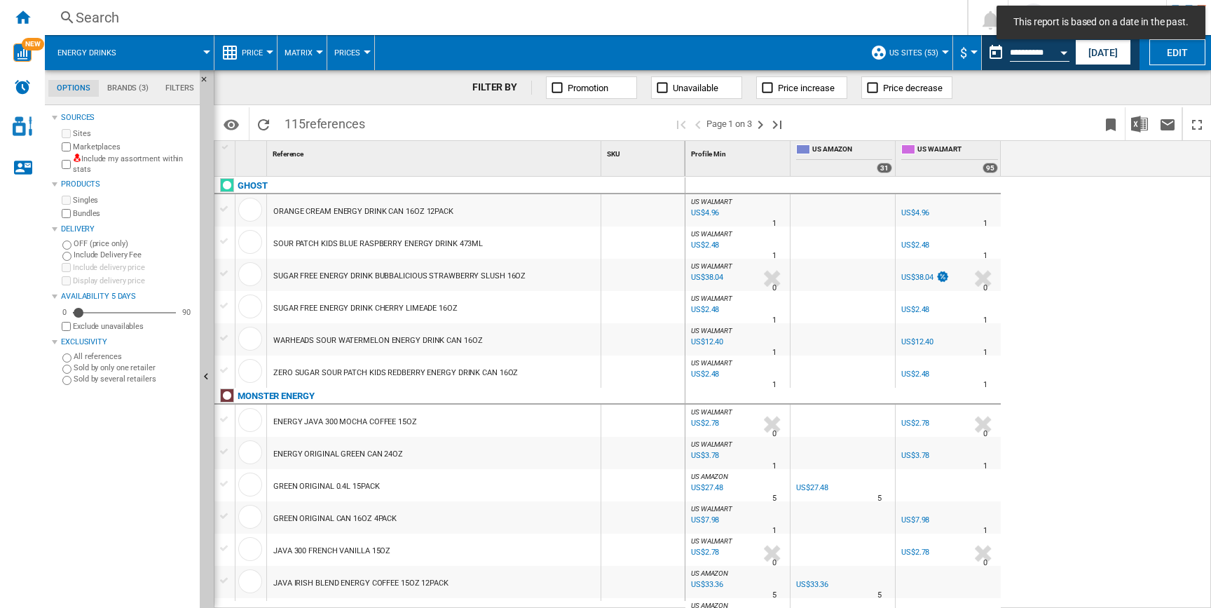
drag, startPoint x: 527, startPoint y: 268, endPoint x: 400, endPoint y: 266, distance: 127.6
click at [400, 266] on div "SUGAR FREE ENERGY DRINK BUBBALICIOUS STRAWBERRY SLUSH 16OZ" at bounding box center [434, 275] width 334 height 32
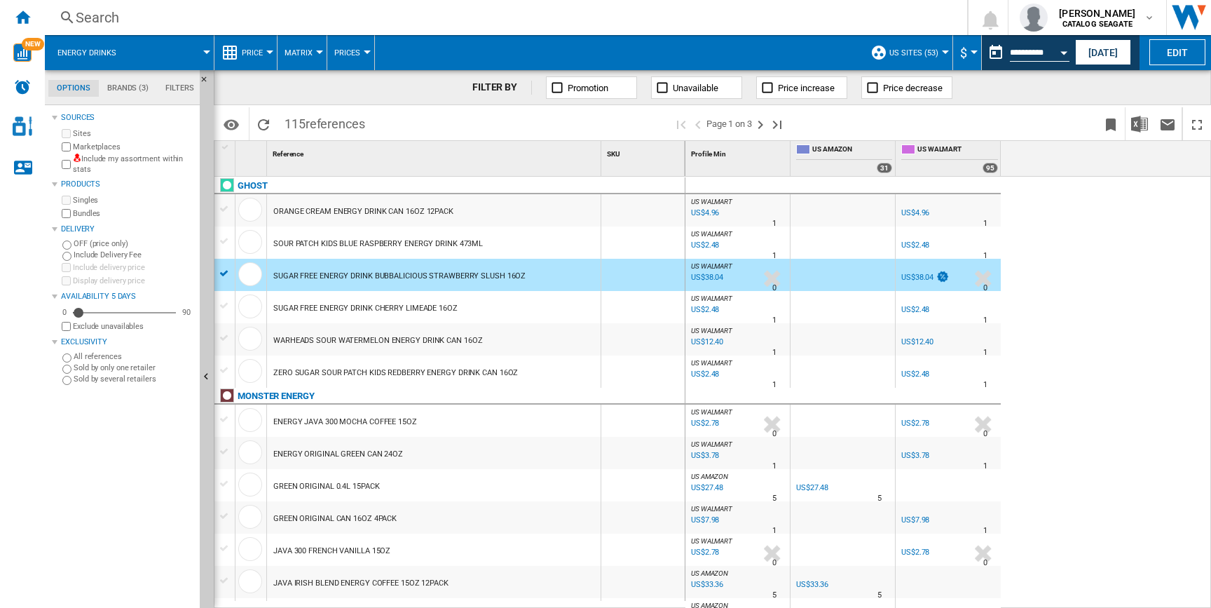
drag, startPoint x: 520, startPoint y: 273, endPoint x: 266, endPoint y: 273, distance: 253.8
click at [266, 259] on div "SUGAR FREE ENERGY DRINK BUBBALICIOUS STRAWBERRY SLUSH 16OZ" at bounding box center [450, 259] width 471 height 0
